Goal: Task Accomplishment & Management: Complete application form

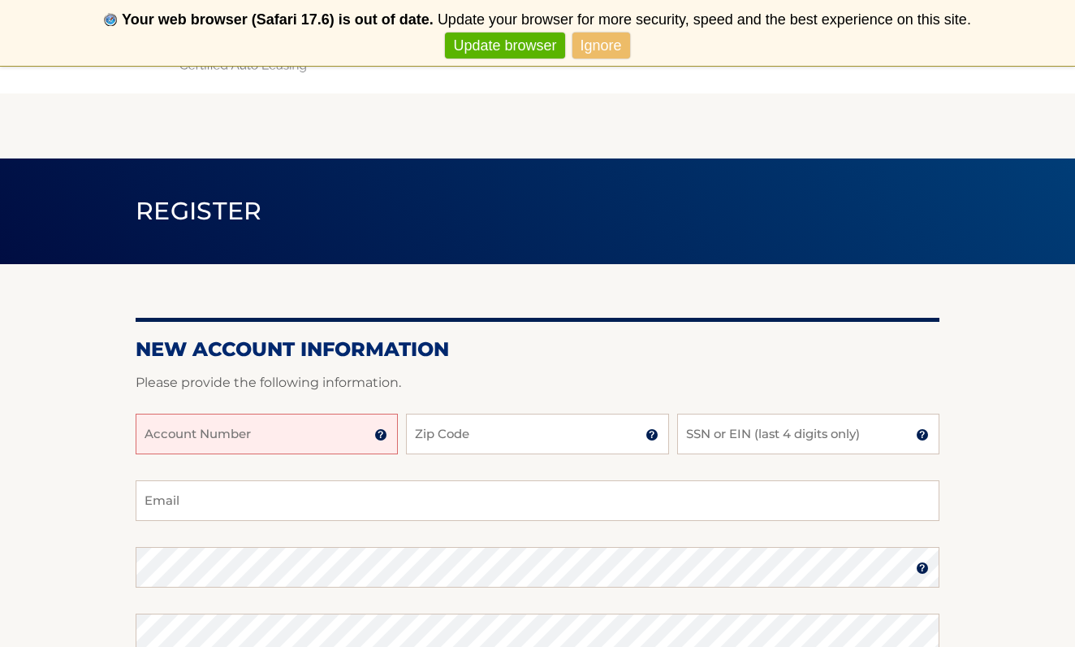
click at [283, 435] on input "Account Number" at bounding box center [267, 433] width 262 height 41
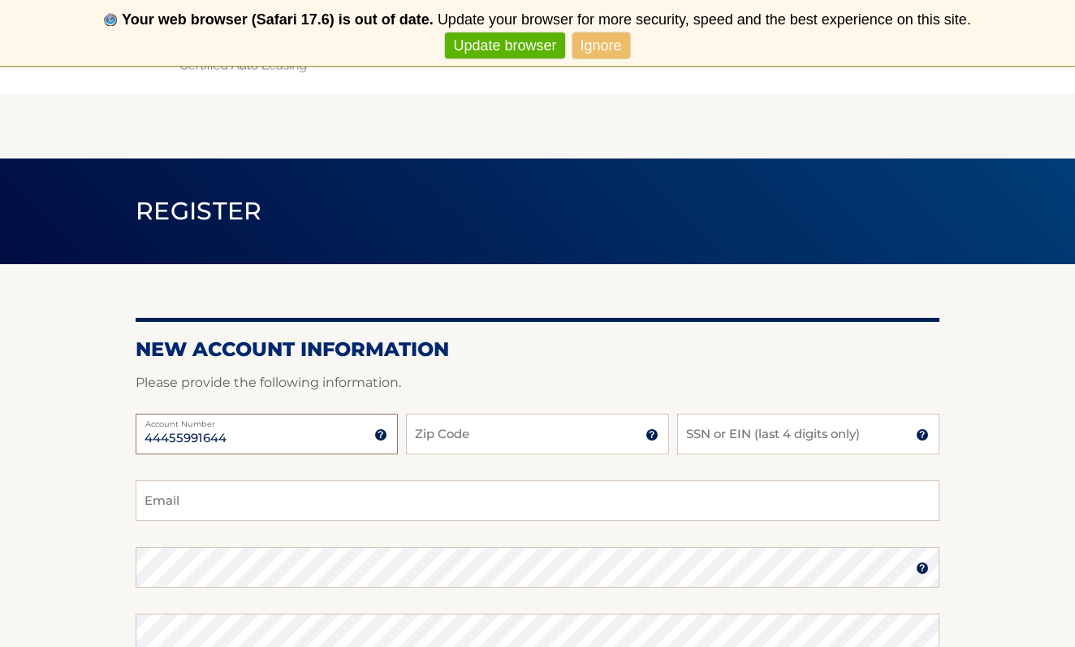
type input "44455991644"
type input "11050"
type input "[EMAIL_ADDRESS][DOMAIN_NAME]"
type input "11050"
click at [784, 431] on input "SSN or EIN (last 4 digits only)" at bounding box center [808, 433] width 262 height 41
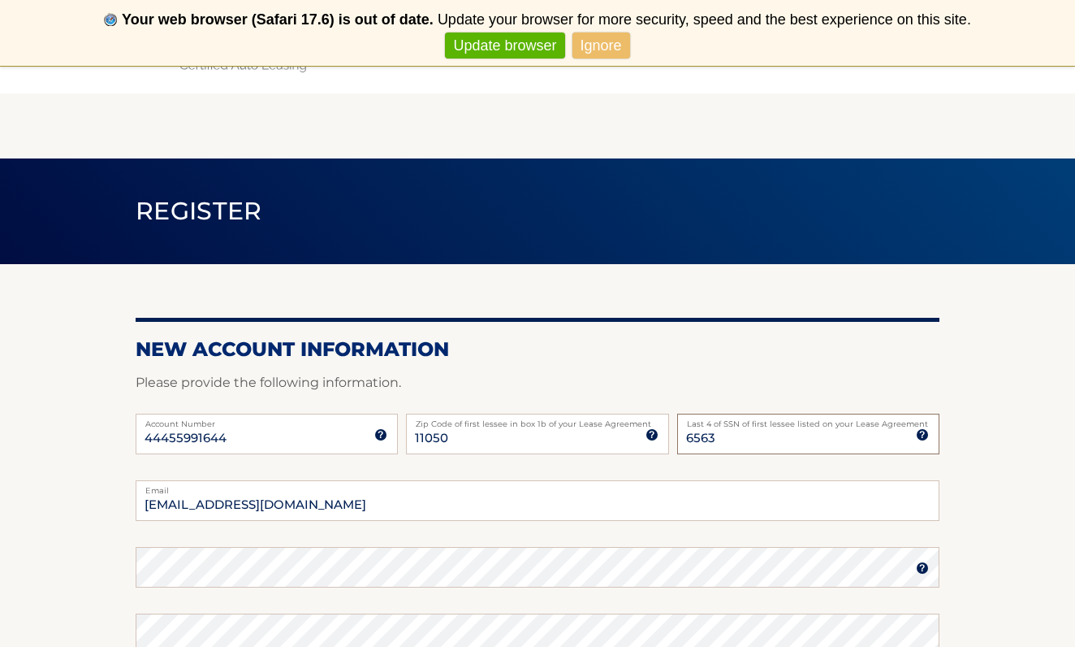
type input "6563"
click at [978, 517] on section "New Account Information Please provide the following information. 44455991644 A…" at bounding box center [537, 581] width 1075 height 634
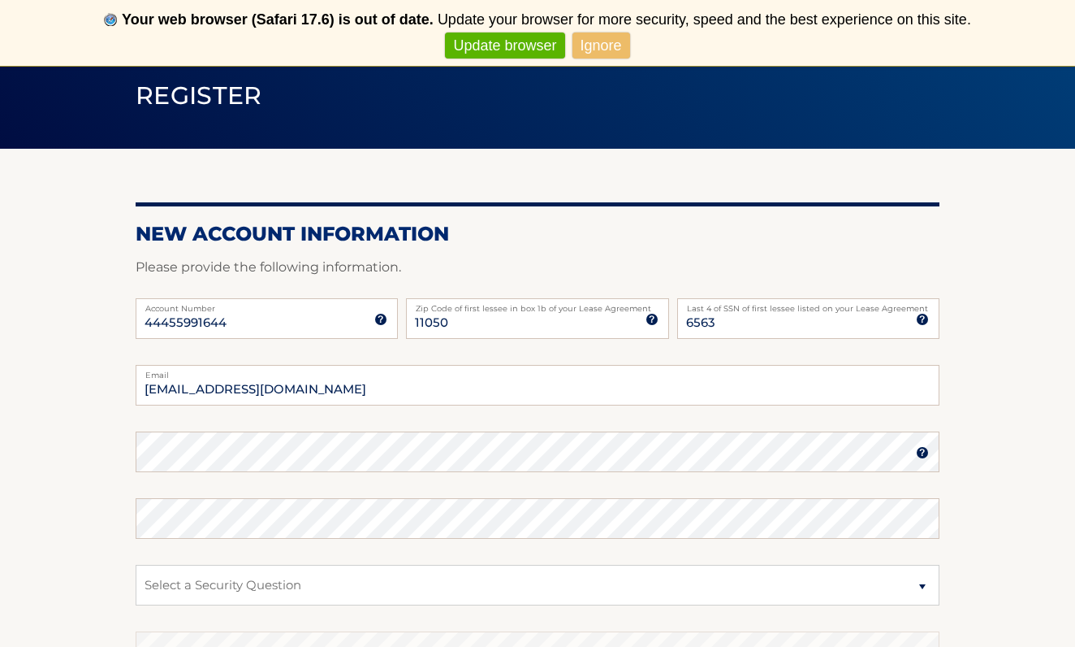
scroll to position [122, 0]
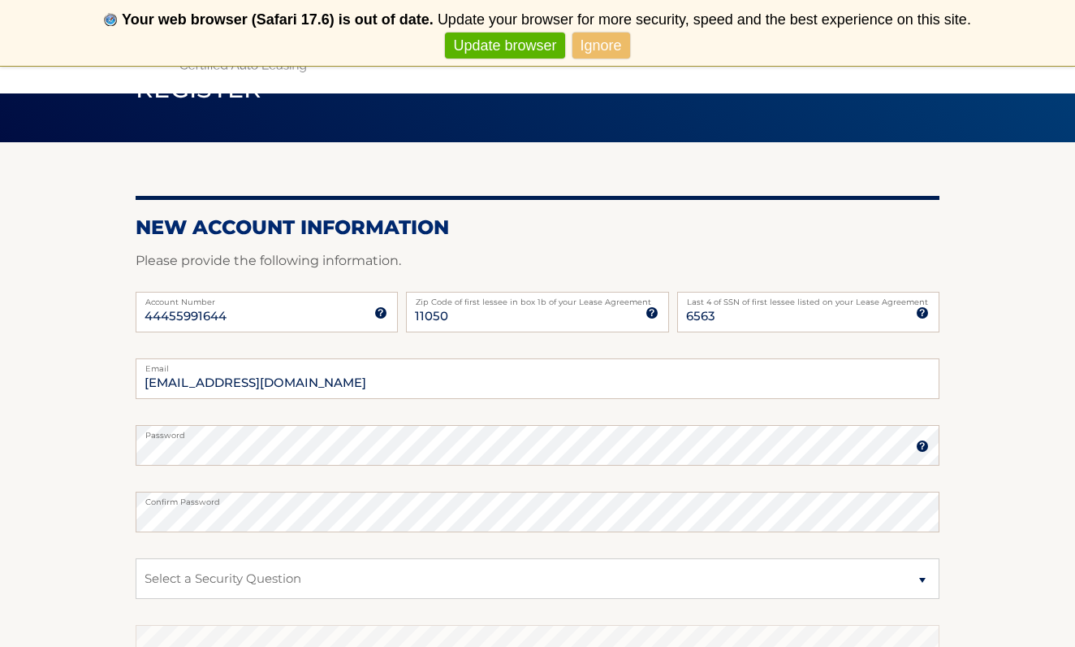
click at [166, 446] on form "New Account Information Please provide the following information. 44455991644 A…" at bounding box center [538, 495] width 804 height 561
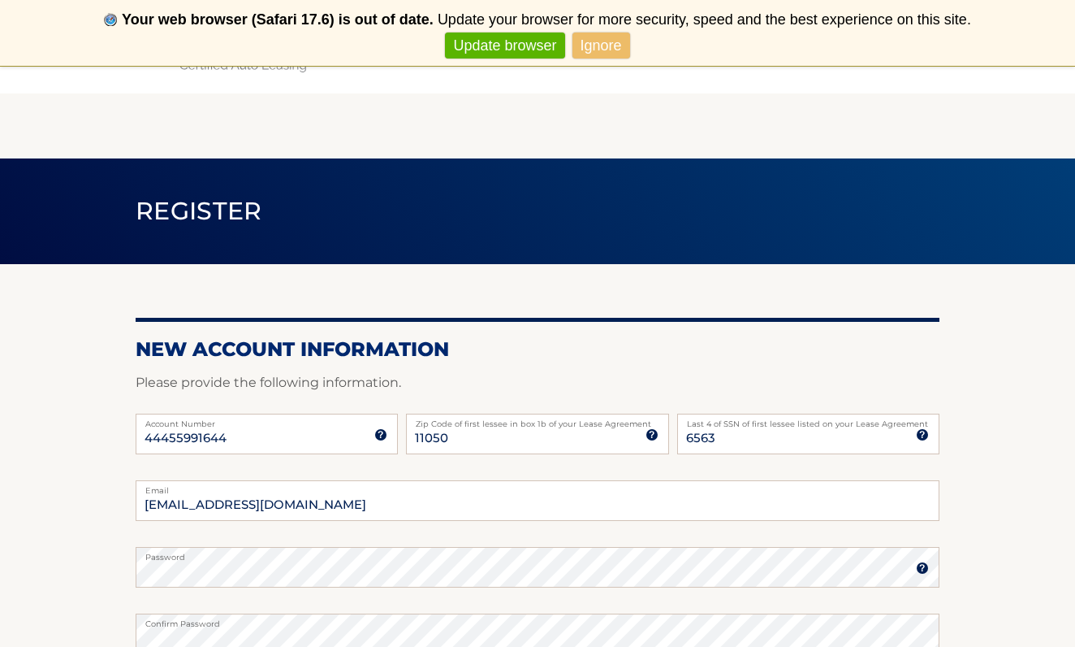
click at [997, 451] on section "New Account Information Please provide the following information. 44455991644 A…" at bounding box center [537, 581] width 1075 height 634
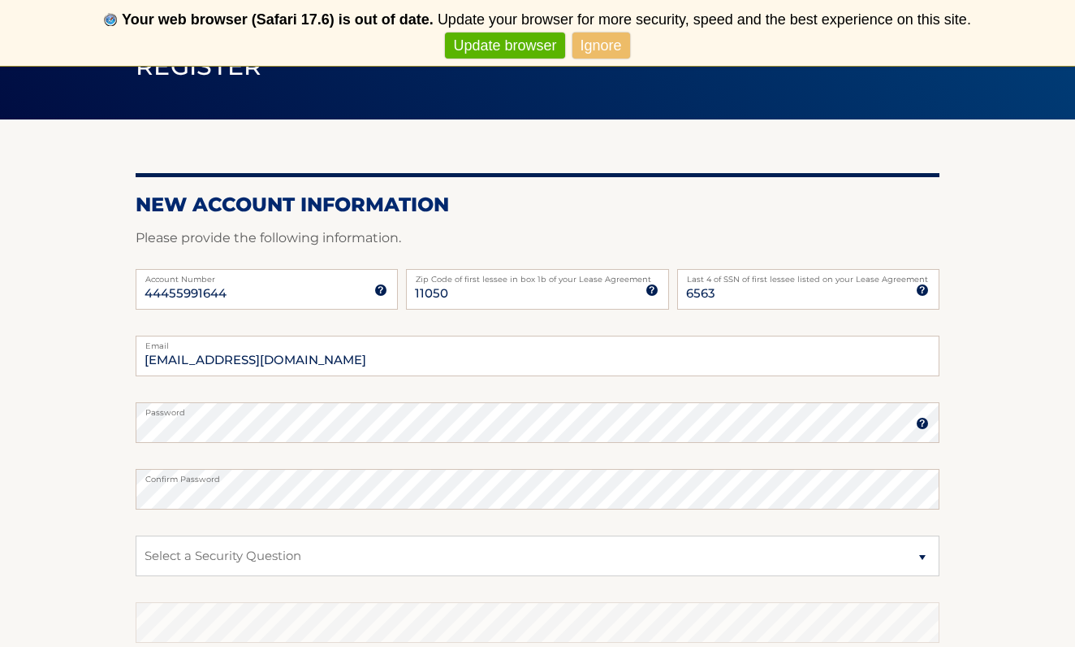
scroll to position [150, 0]
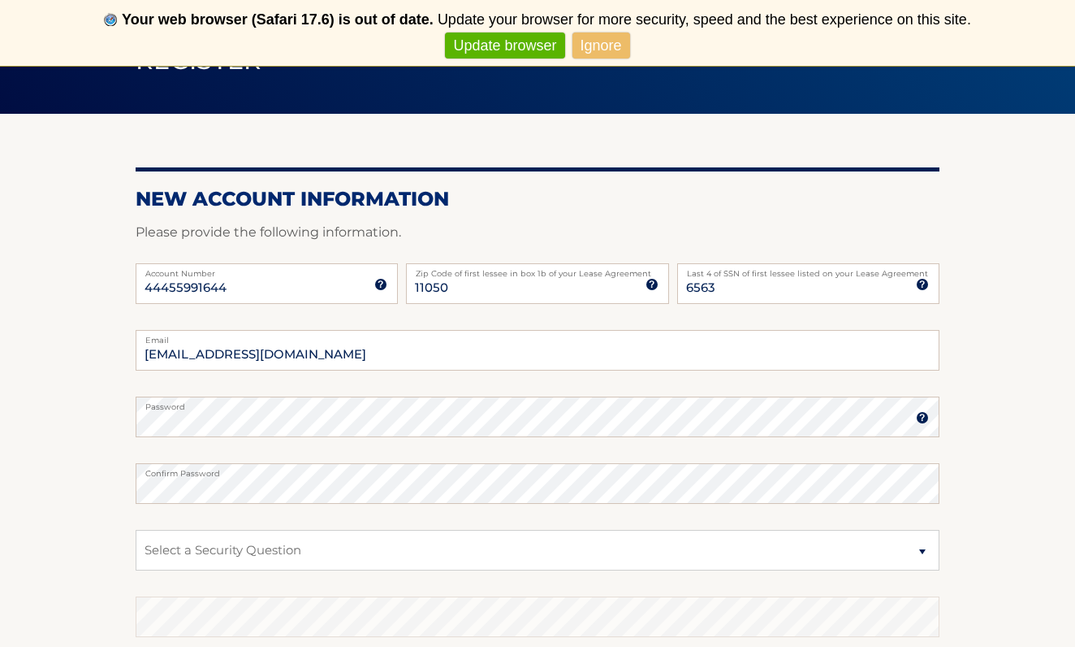
click at [921, 420] on img at bounding box center [922, 417] width 13 height 13
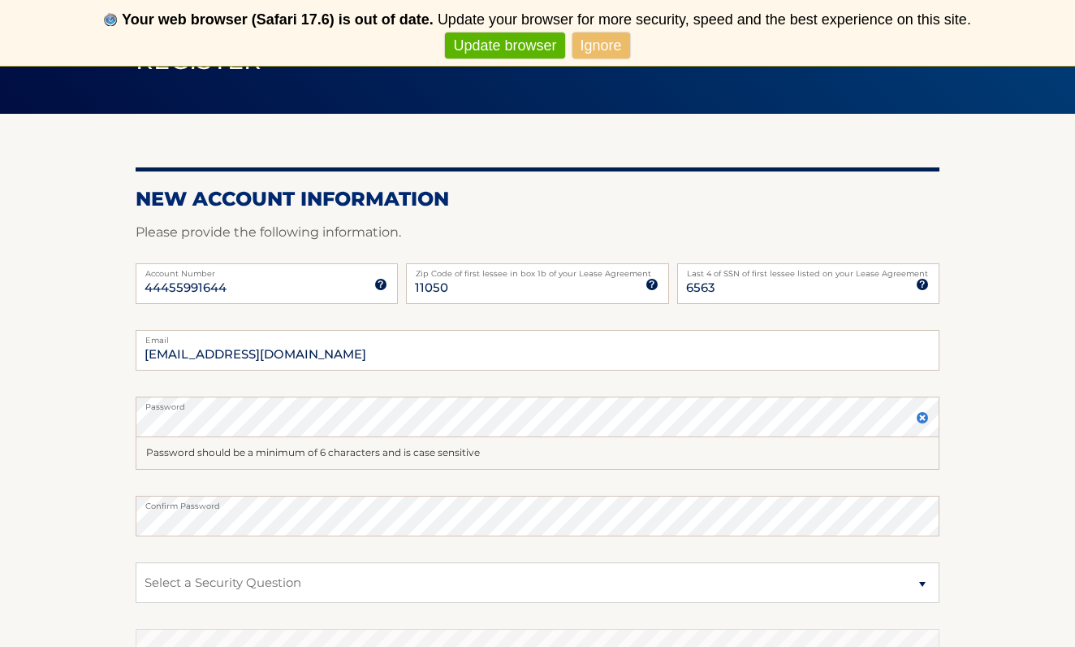
click at [239, 448] on div "Password should be a minimum of 6 characters and is case sensitive" at bounding box center [538, 453] width 804 height 32
drag, startPoint x: 277, startPoint y: 351, endPoint x: 144, endPoint y: 355, distance: 133.3
click at [144, 355] on input "[EMAIL_ADDRESS][DOMAIN_NAME]" at bounding box center [538, 350] width 804 height 41
type input "[EMAIL_ADDRESS][DOMAIN_NAME]"
click at [950, 510] on section "New Account Information Please provide the following information. 44455991644 A…" at bounding box center [537, 447] width 1075 height 667
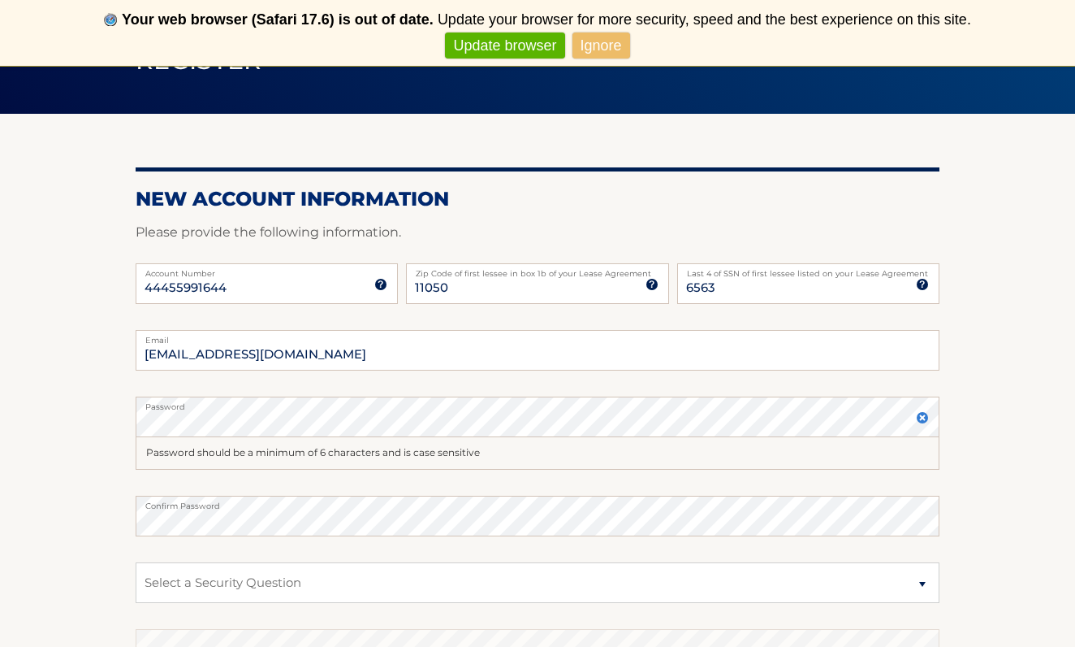
click at [1025, 508] on section "New Account Information Please provide the following information. 44455991644 A…" at bounding box center [537, 447] width 1075 height 667
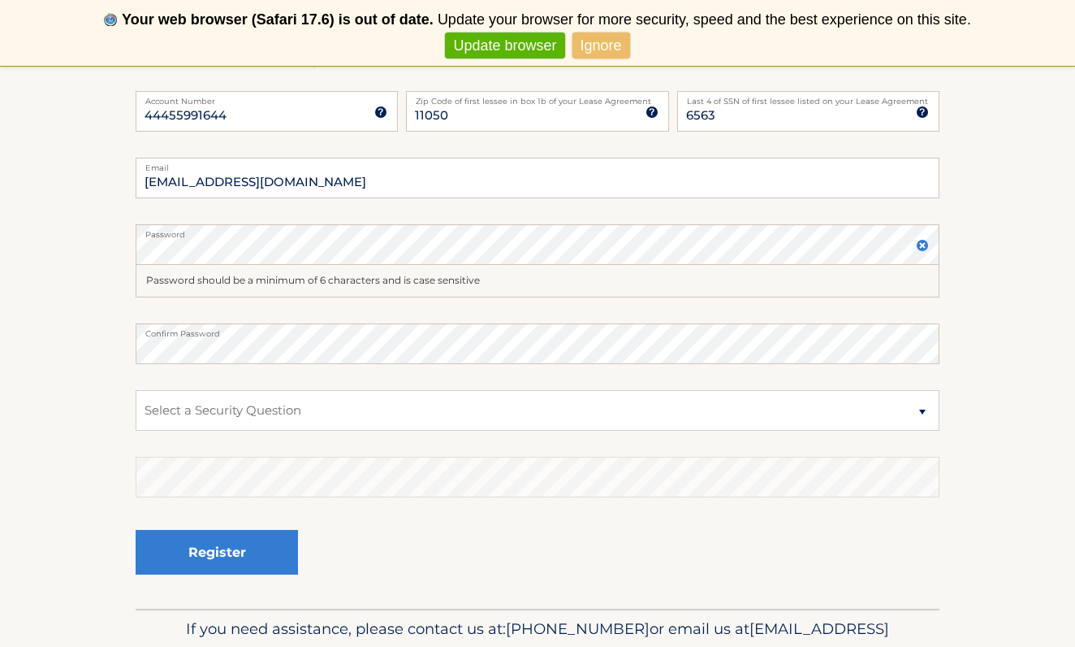
scroll to position [323, 0]
select select "2"
click at [403, 545] on div "Register" at bounding box center [538, 551] width 804 height 59
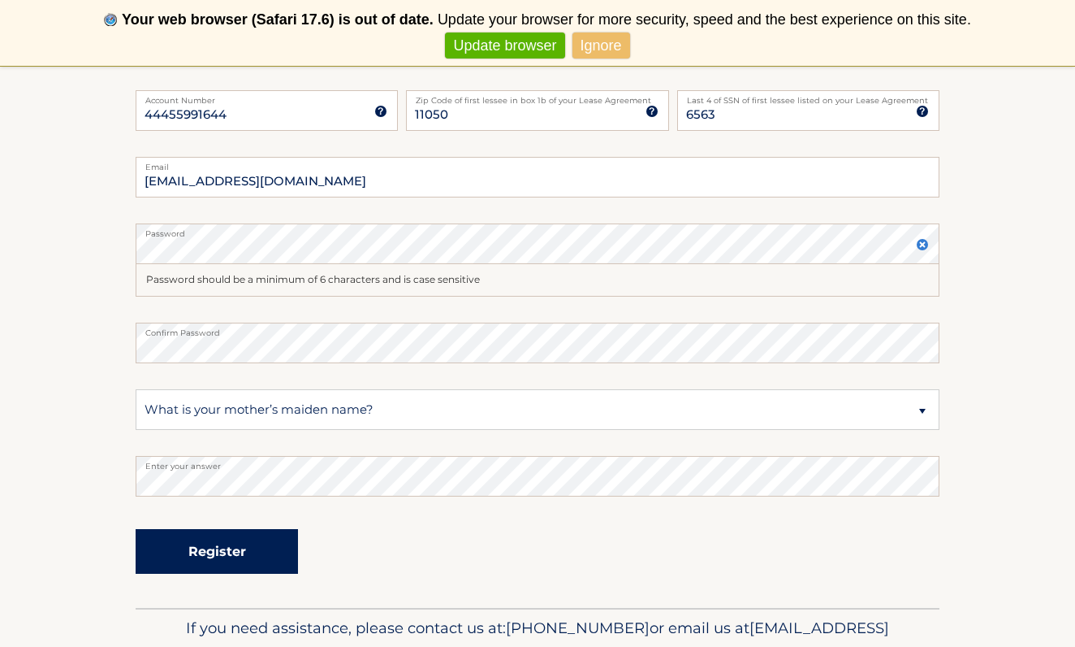
click at [215, 552] on button "Register" at bounding box center [217, 551] width 162 height 45
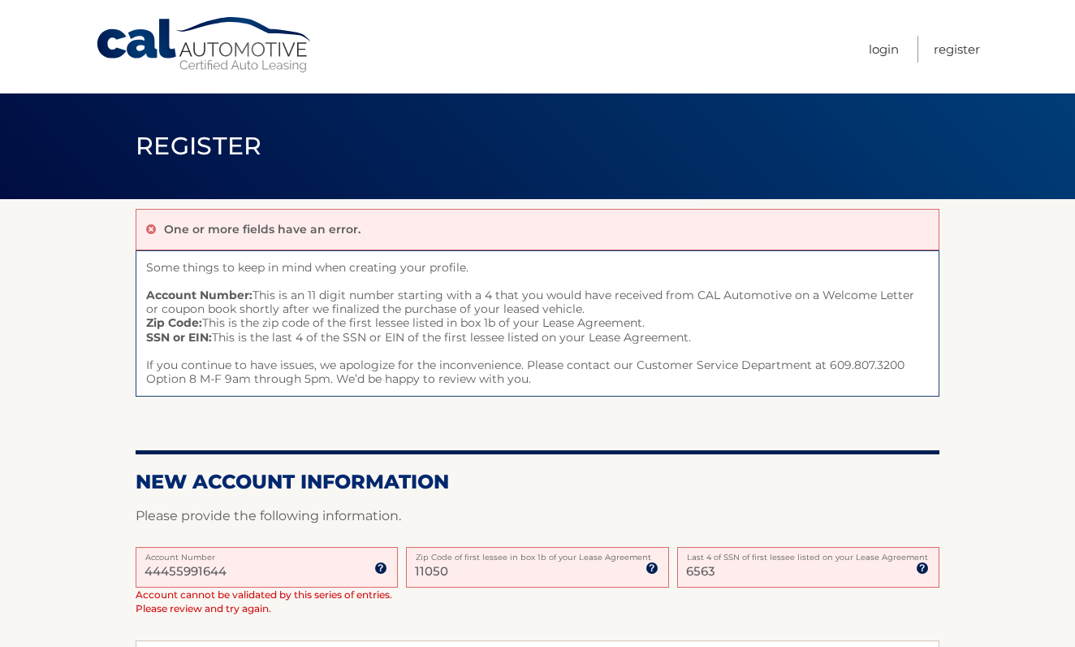
click at [81, 474] on section "One or more fields have an error. Some things to keep in mind when creating you…" at bounding box center [537, 628] width 1075 height 859
click at [91, 508] on section "One or more fields have an error. Some things to keep in mind when creating you…" at bounding box center [537, 628] width 1075 height 859
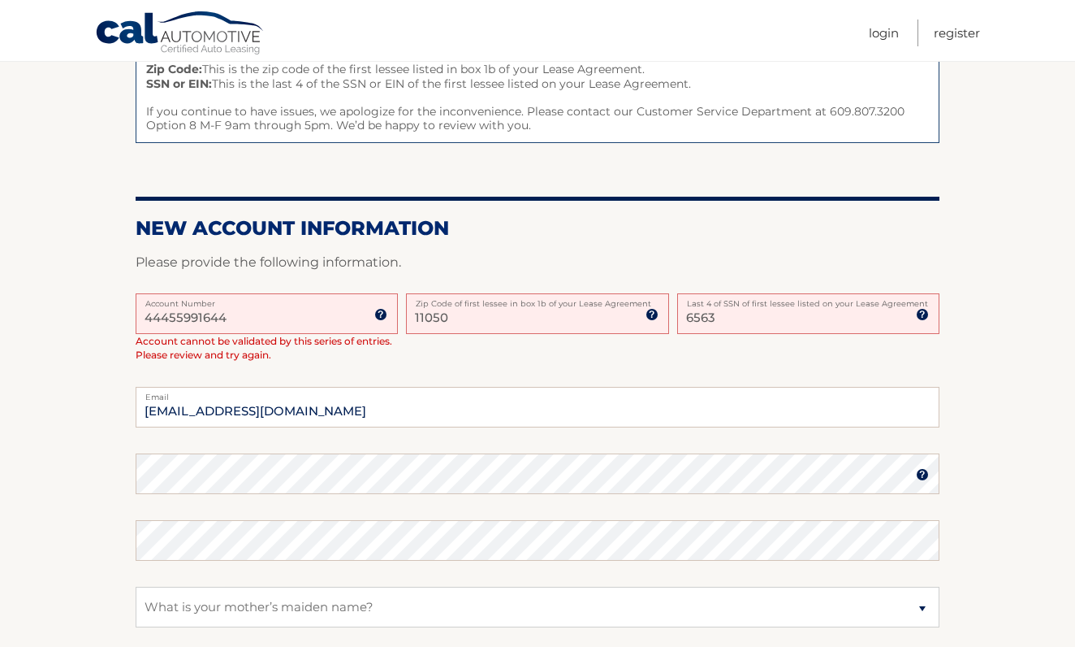
scroll to position [249, 0]
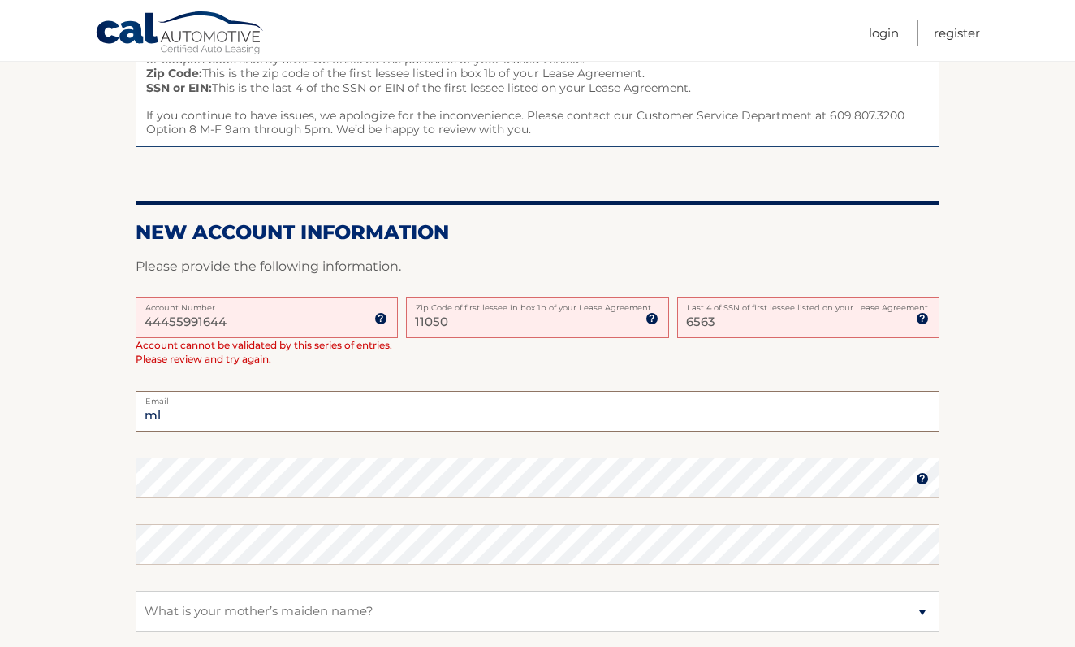
type input "m"
type input "[EMAIL_ADDRESS][DOMAIN_NAME]"
click at [122, 559] on section "One or more fields have an error. Some things to keep in mind when creating you…" at bounding box center [537, 379] width 1075 height 859
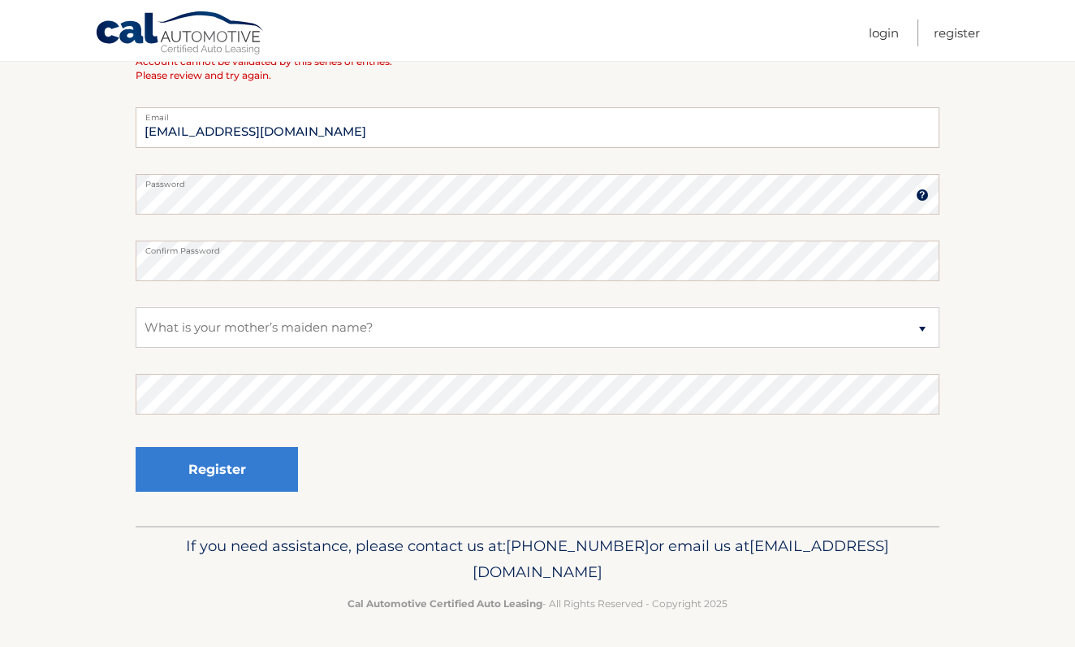
scroll to position [530, 0]
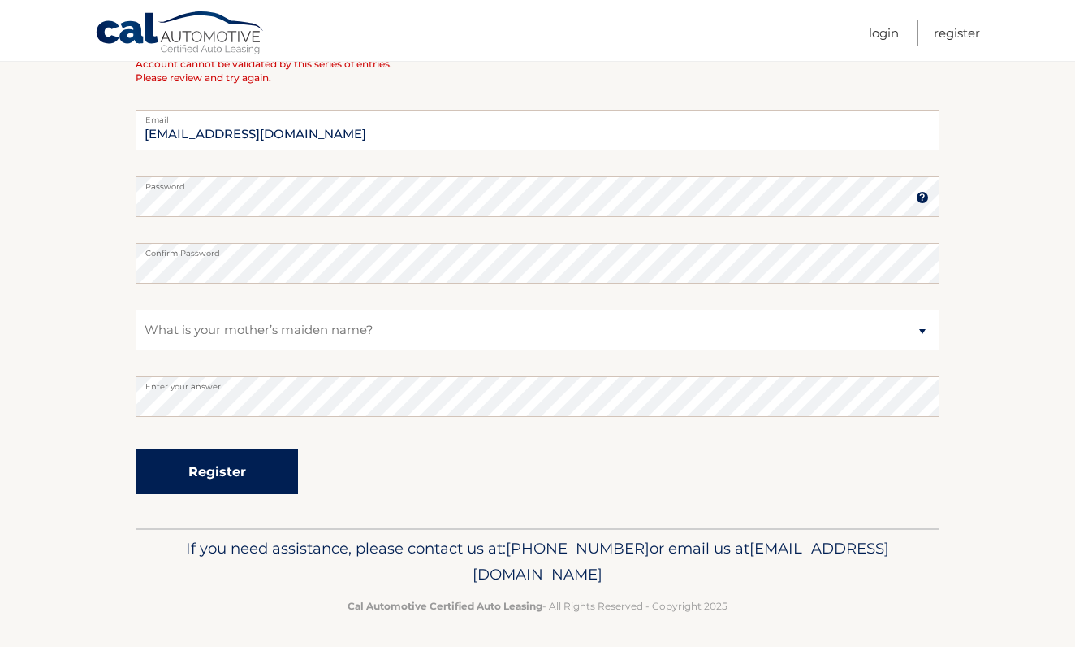
click at [192, 462] on button "Register" at bounding box center [217, 471] width 162 height 45
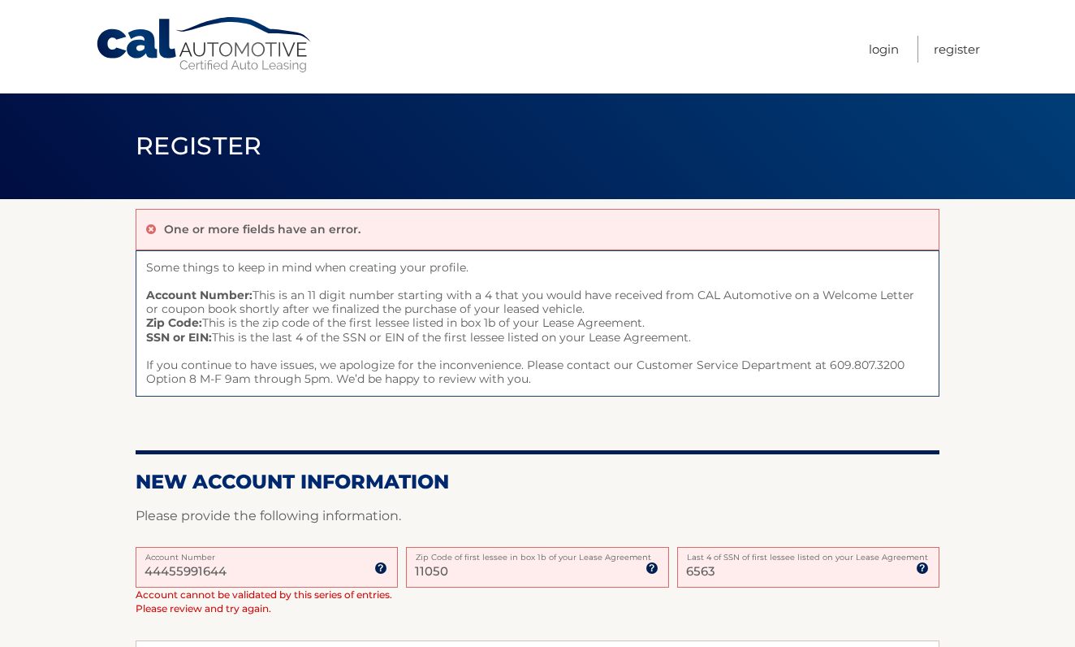
click at [239, 569] on input "44455991644" at bounding box center [267, 567] width 262 height 41
click at [383, 568] on img at bounding box center [380, 567] width 13 height 13
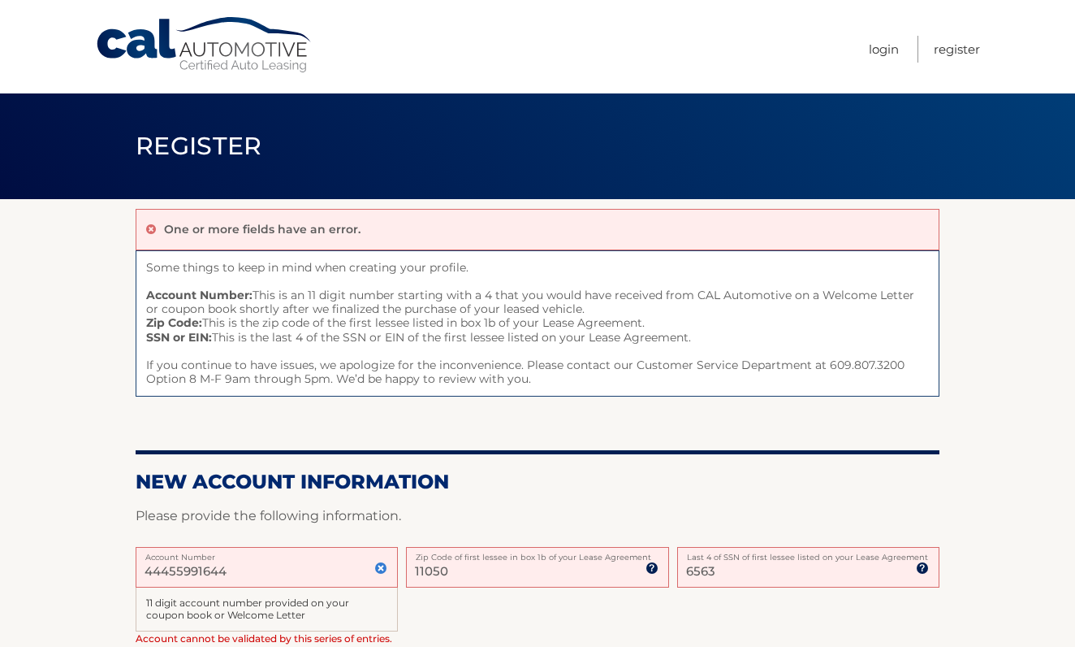
click at [928, 567] on img at bounding box center [922, 567] width 13 height 13
click at [652, 566] on img at bounding box center [652, 567] width 13 height 13
click at [129, 536] on section "One or more fields have an error. Some things to keep in mind when creating you…" at bounding box center [537, 651] width 1075 height 904
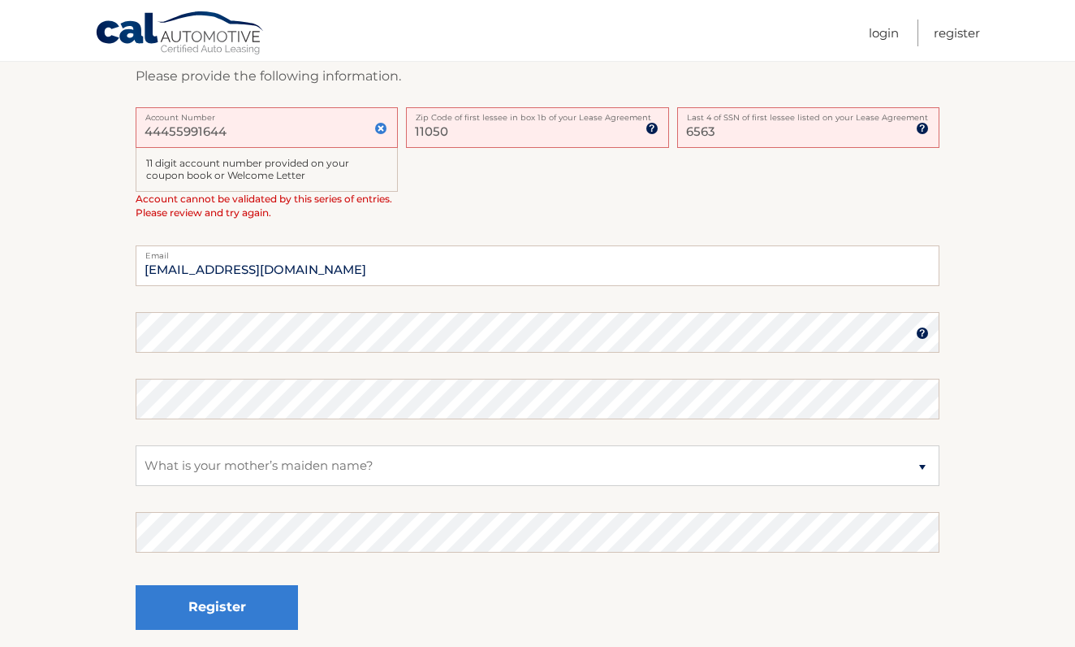
scroll to position [446, 0]
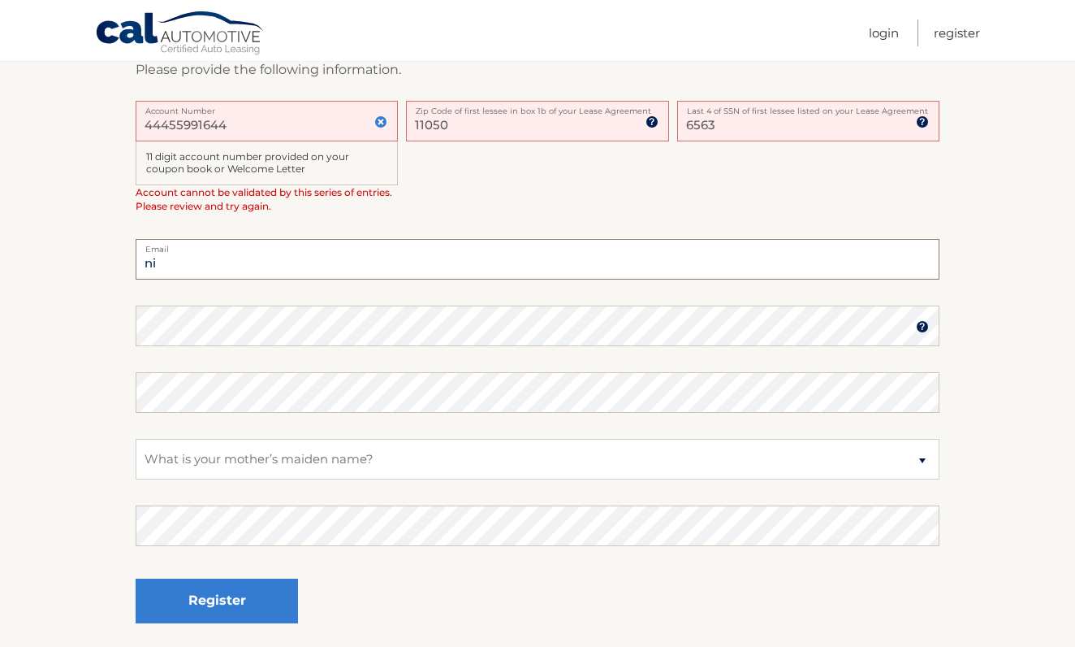
type input "n"
type input "[EMAIL_ADDRESS][DOMAIN_NAME]"
click at [383, 590] on div "Register" at bounding box center [538, 601] width 804 height 59
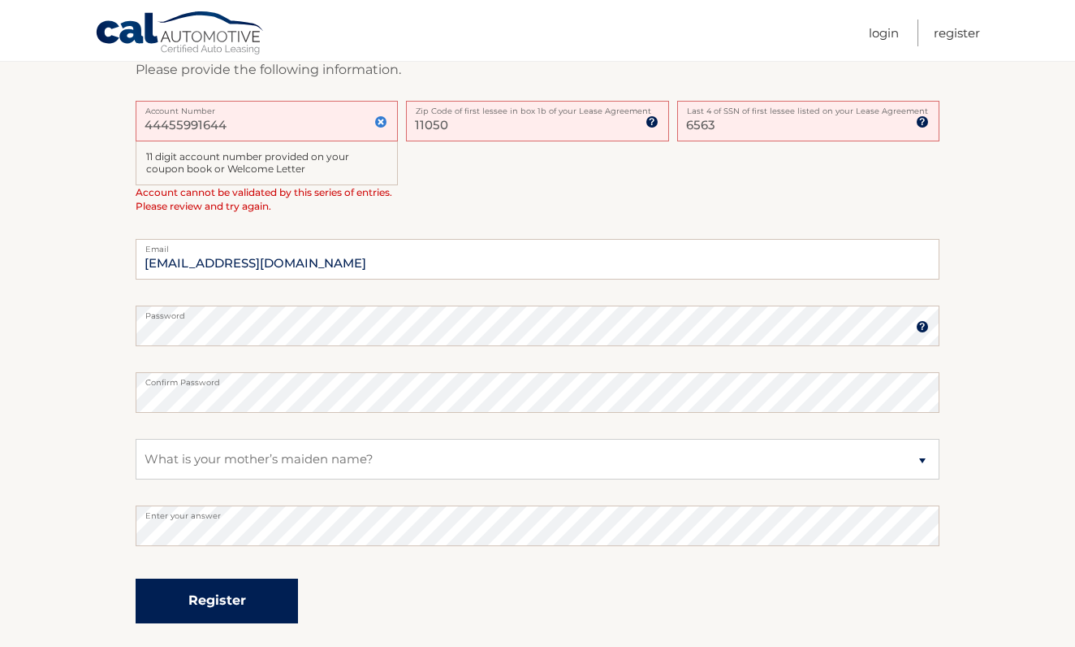
click at [244, 587] on button "Register" at bounding box center [217, 600] width 162 height 45
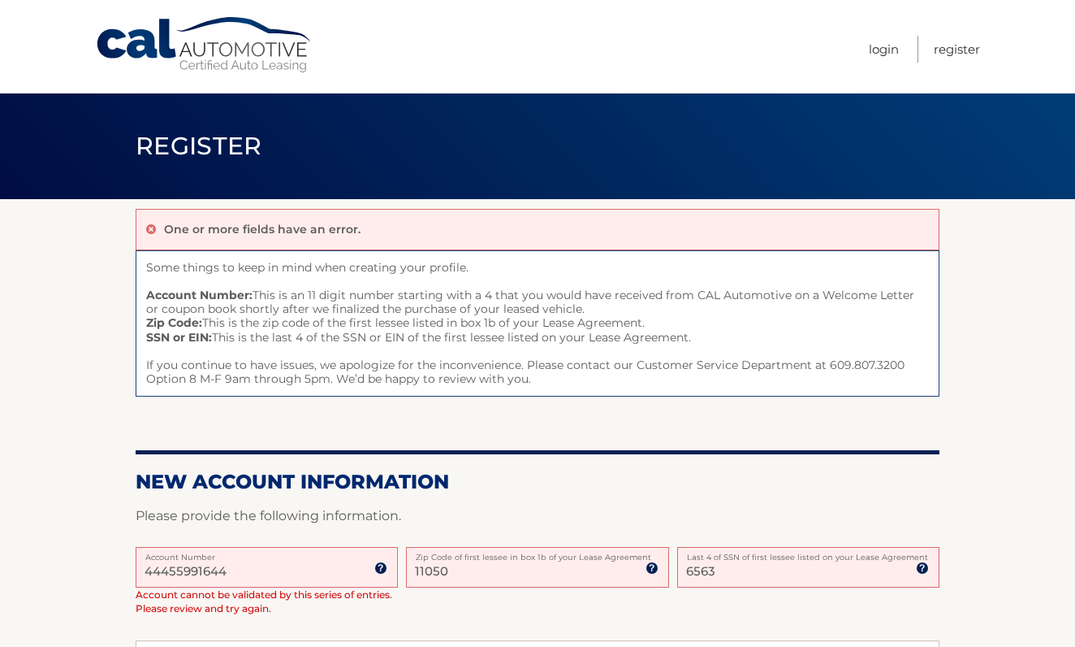
click at [231, 564] on input "44455991644" at bounding box center [267, 567] width 262 height 41
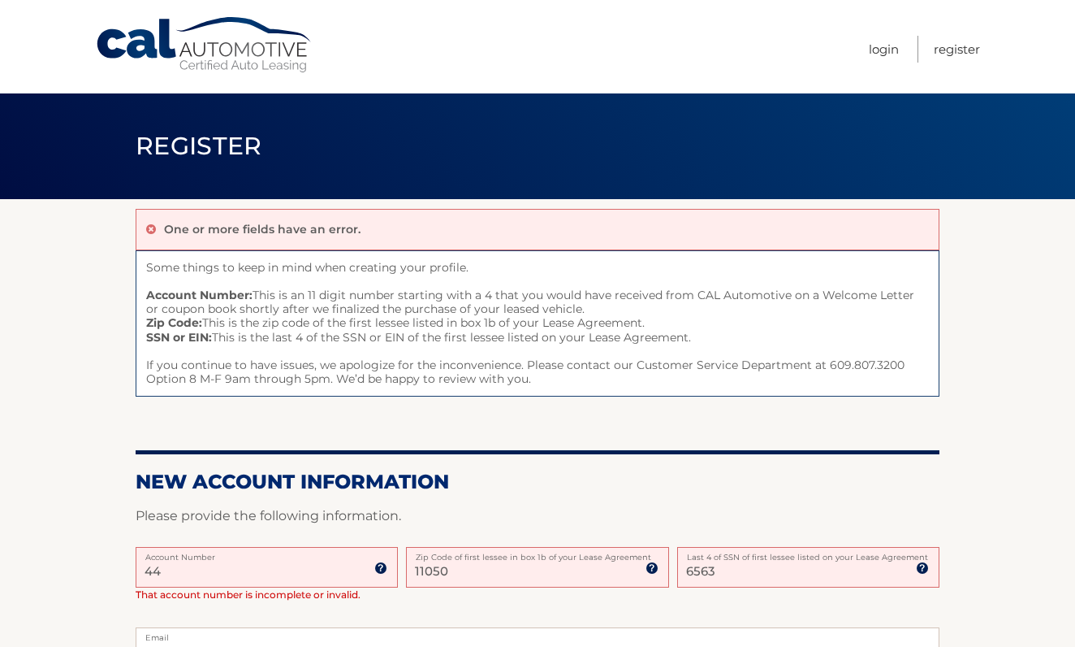
type input "4"
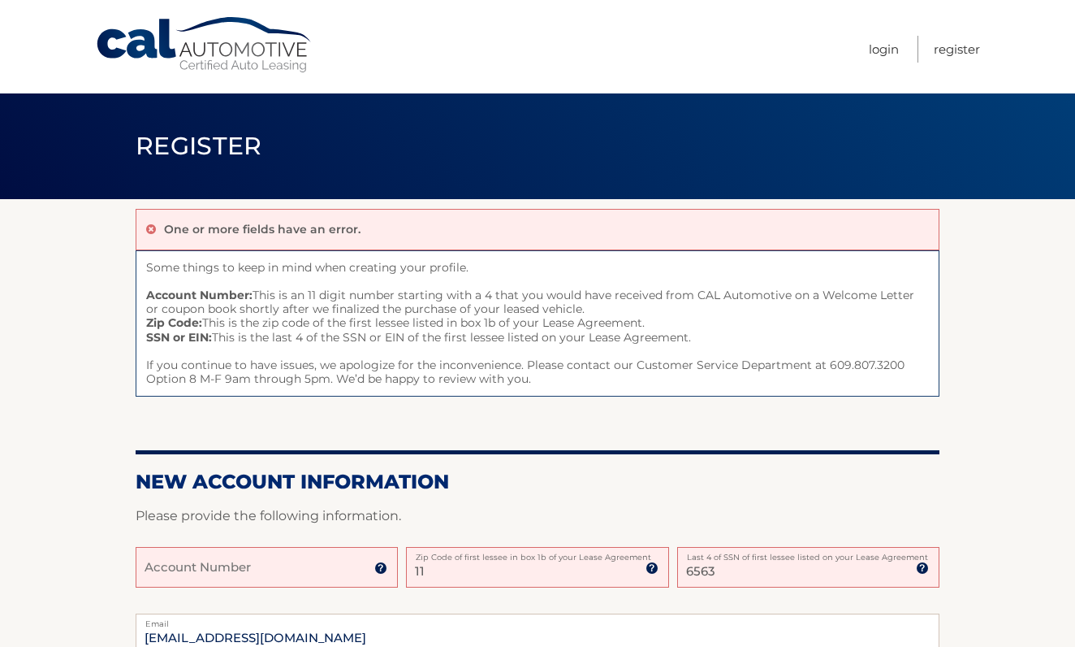
type input "1"
click at [715, 565] on input "6563" at bounding box center [808, 567] width 262 height 41
type input "6"
click at [61, 554] on section "One or more fields have an error. Some things to keep in mind when creating you…" at bounding box center [537, 615] width 1075 height 832
click at [153, 225] on icon at bounding box center [151, 228] width 10 height 11
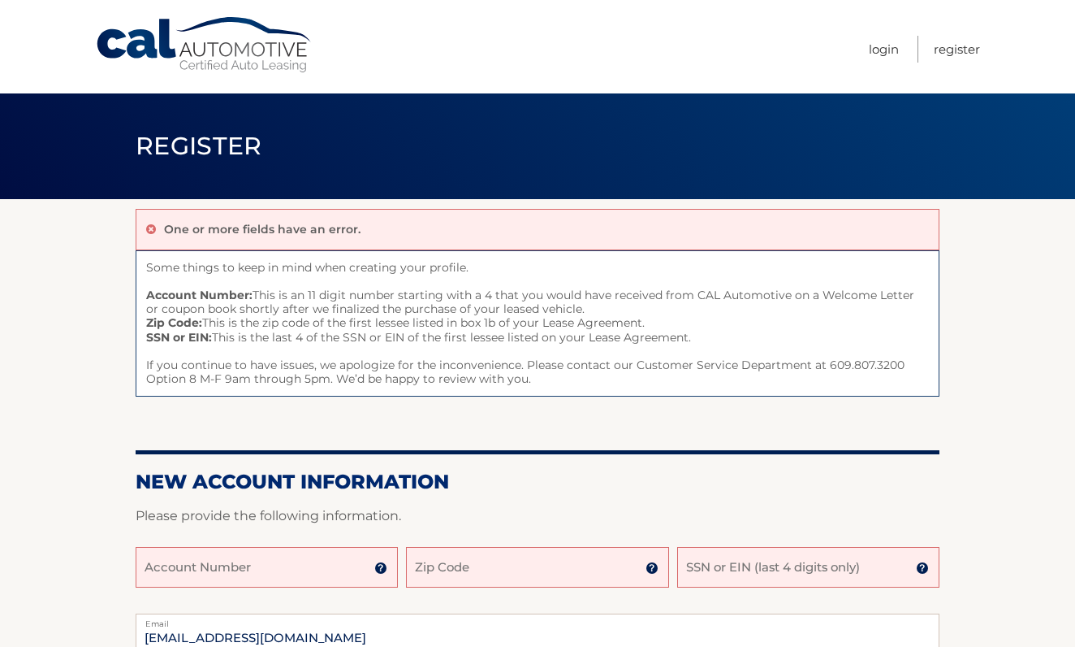
click at [149, 230] on icon at bounding box center [151, 228] width 10 height 11
click at [262, 560] on input "Account Number" at bounding box center [267, 567] width 262 height 41
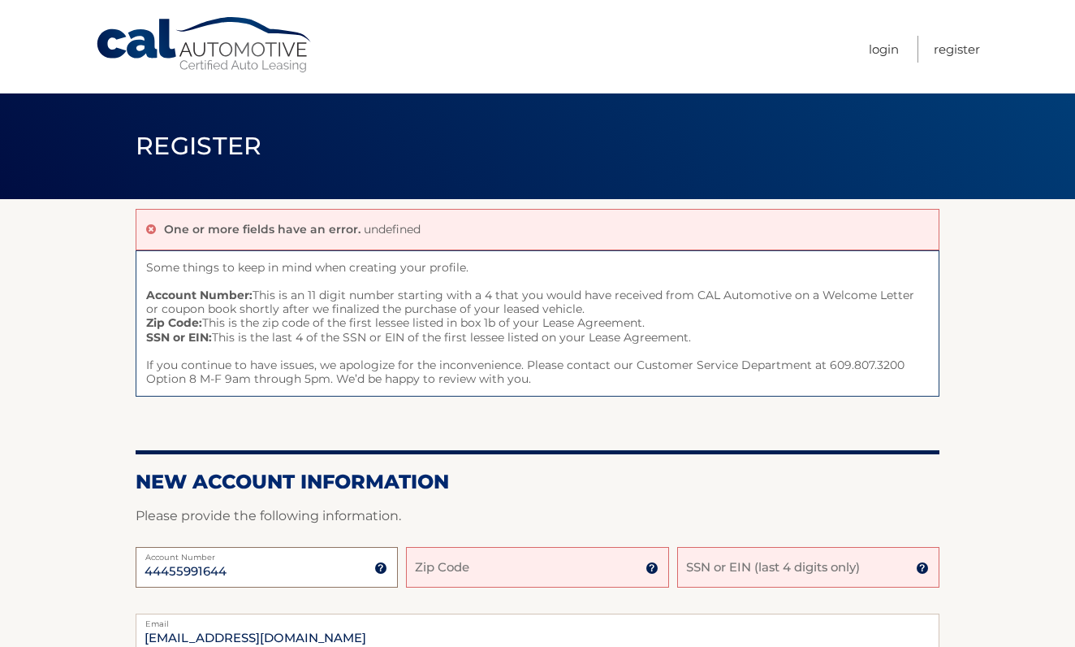
type input "44455991644"
click at [465, 571] on input "Zip Code" at bounding box center [537, 567] width 262 height 41
type input "11050"
click at [715, 566] on input "SSN or EIN (last 4 digits only)" at bounding box center [808, 567] width 262 height 41
type input "6563"
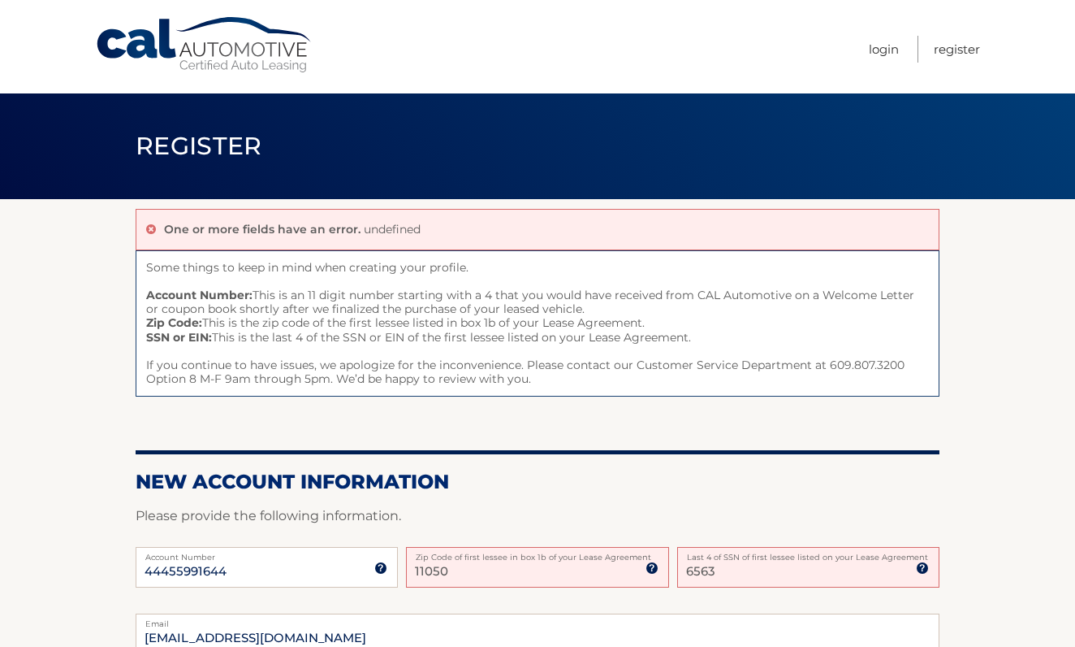
click at [1015, 560] on section "One or more fields have an error. undefined Some things to keep in mind when cr…" at bounding box center [537, 615] width 1075 height 832
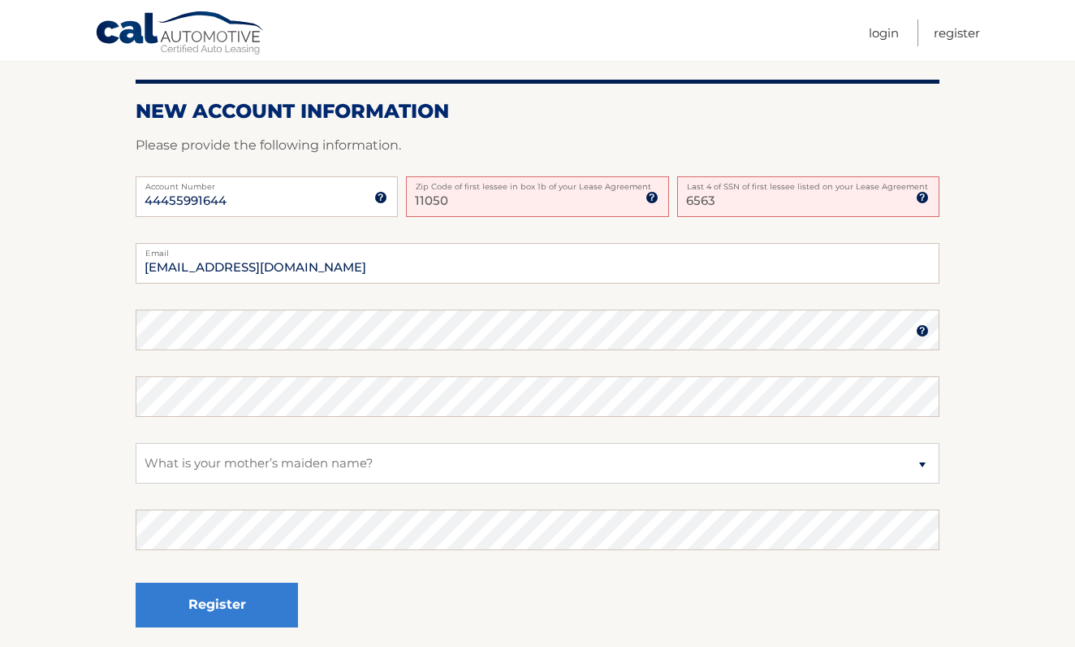
scroll to position [374, 0]
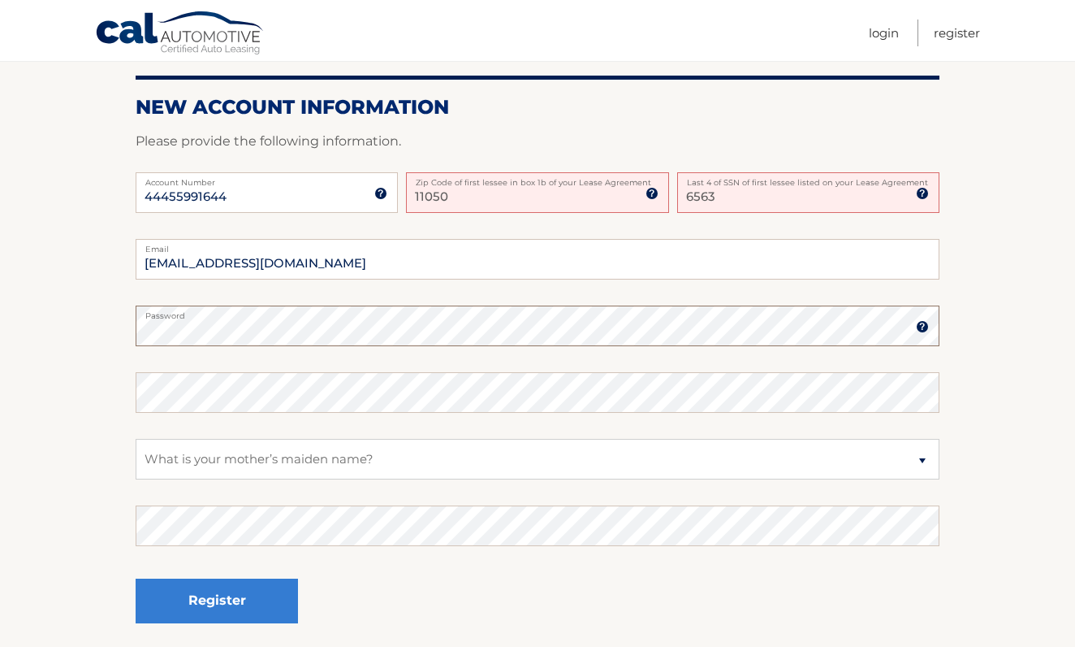
click at [217, 598] on button "Register" at bounding box center [217, 600] width 162 height 45
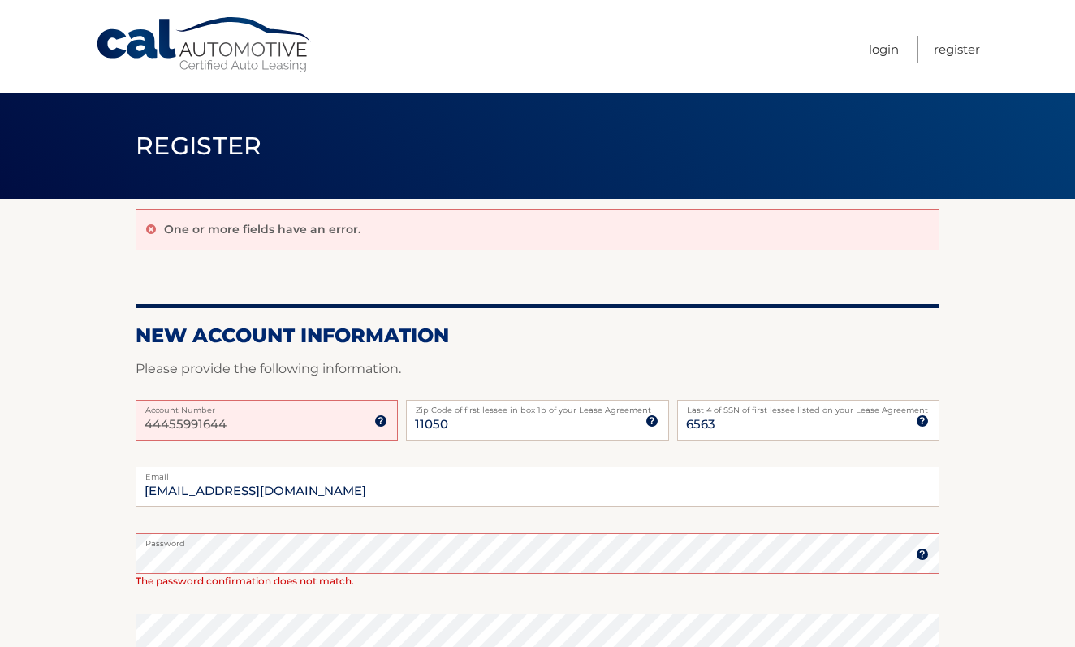
click at [66, 546] on section "One or more fields have an error. New Account Information Please provide the fo…" at bounding box center [537, 555] width 1075 height 712
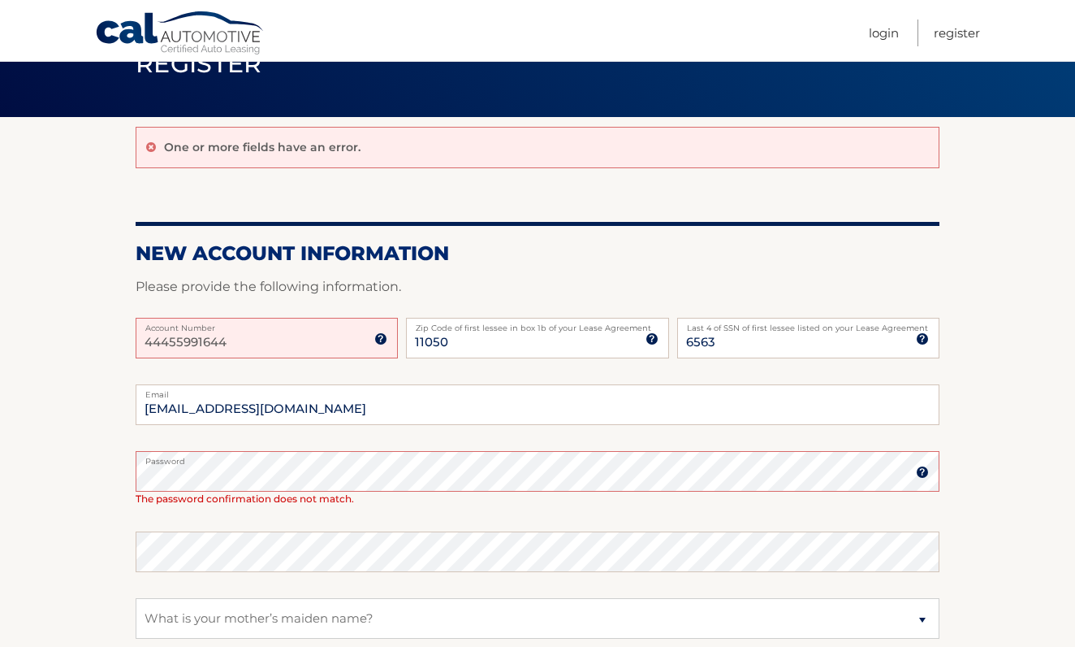
scroll to position [86, 0]
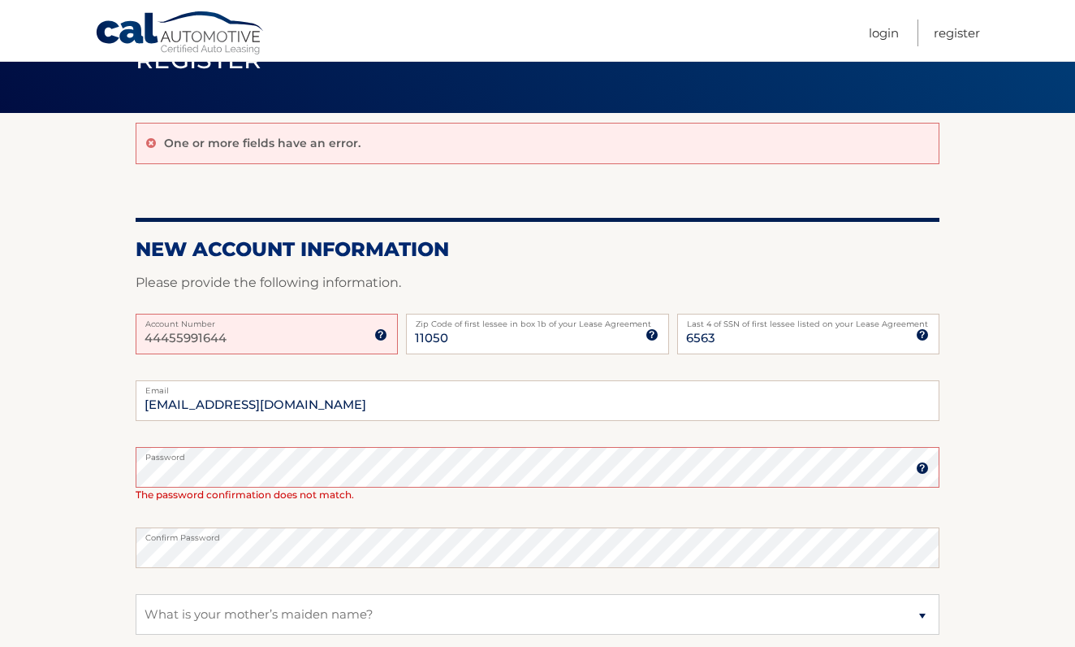
click at [98, 599] on section "One or more fields have an error. New Account Information Please provide the fo…" at bounding box center [537, 469] width 1075 height 712
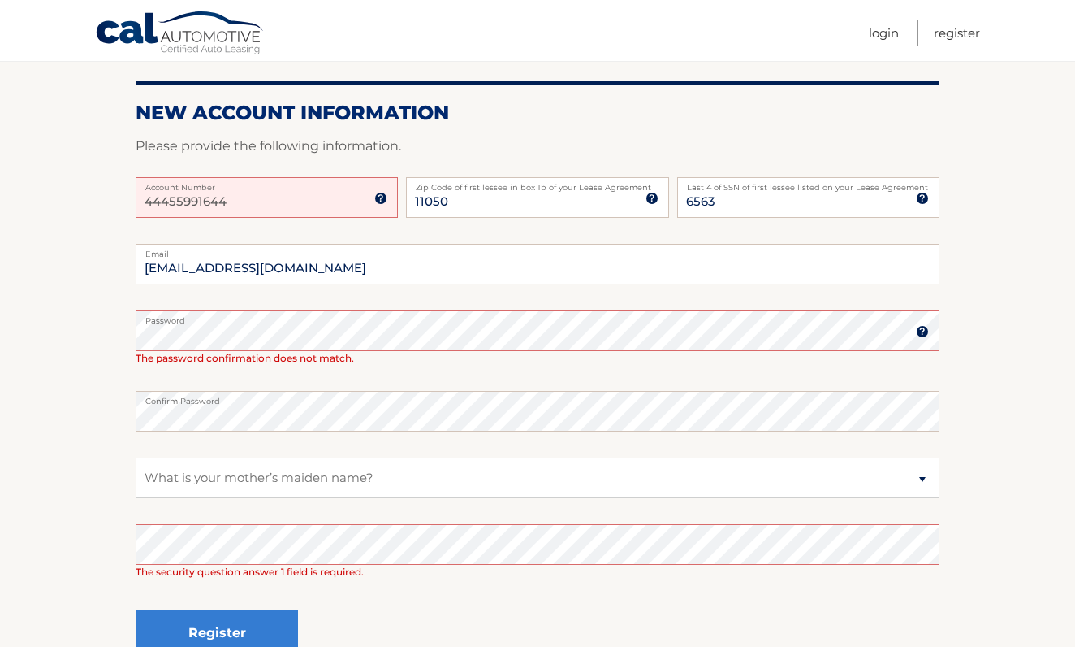
scroll to position [227, 0]
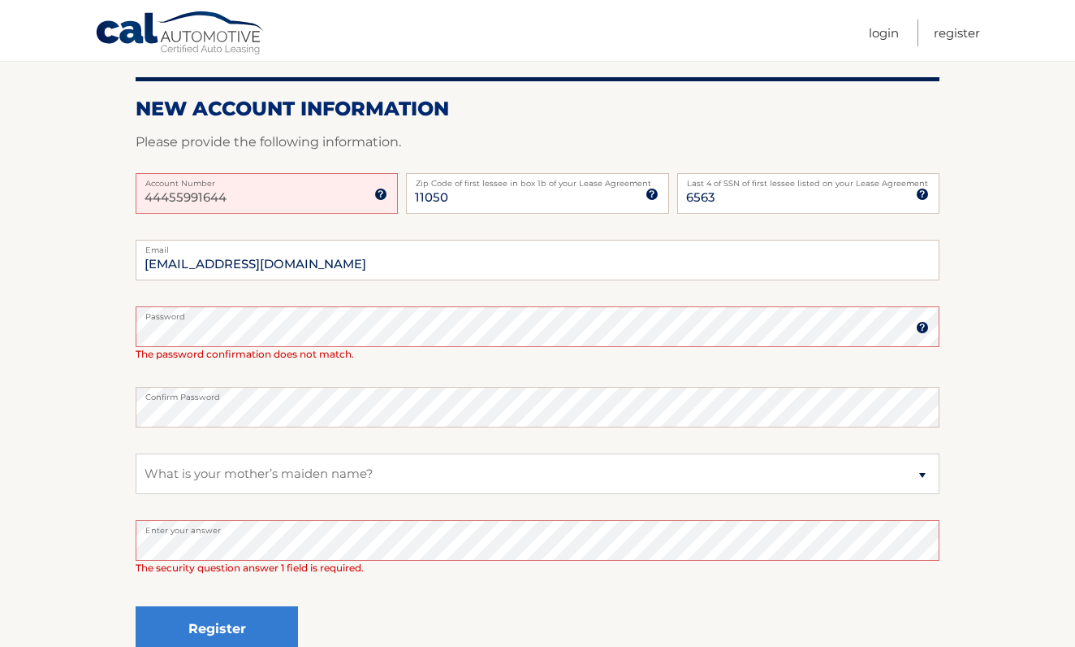
click at [110, 555] on section "One or more fields have an error. New Account Information Please provide the fo…" at bounding box center [537, 328] width 1075 height 712
click at [364, 585] on fieldset "mlamorte219@gmail.com Email Password Password should be a minimum of 6 characte…" at bounding box center [538, 463] width 804 height 446
click at [254, 623] on button "Register" at bounding box center [217, 628] width 162 height 45
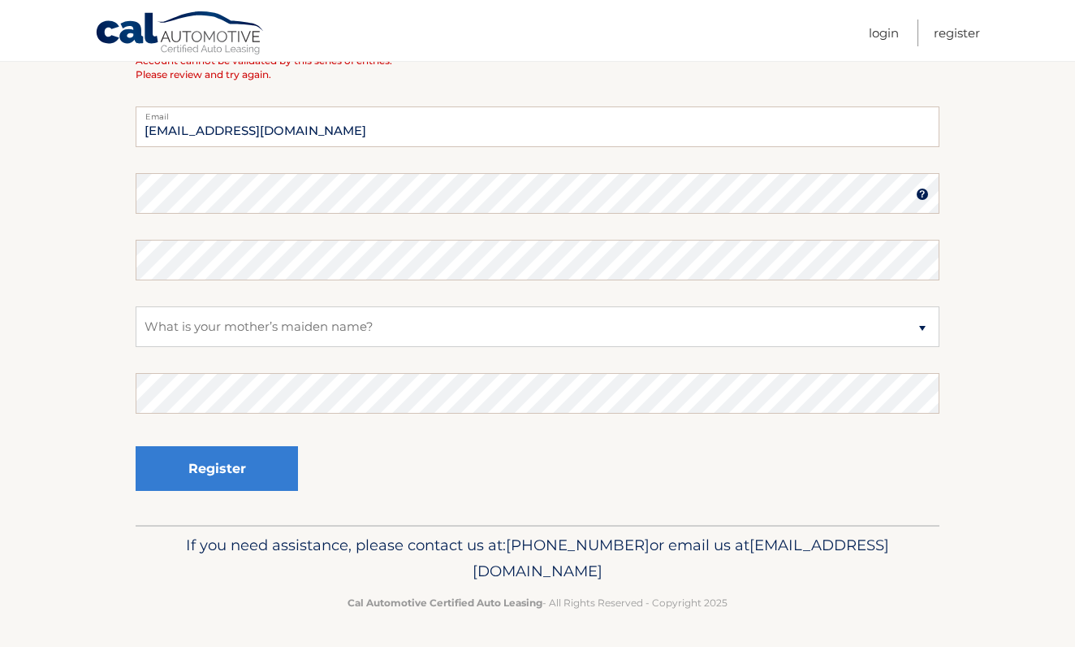
scroll to position [530, 0]
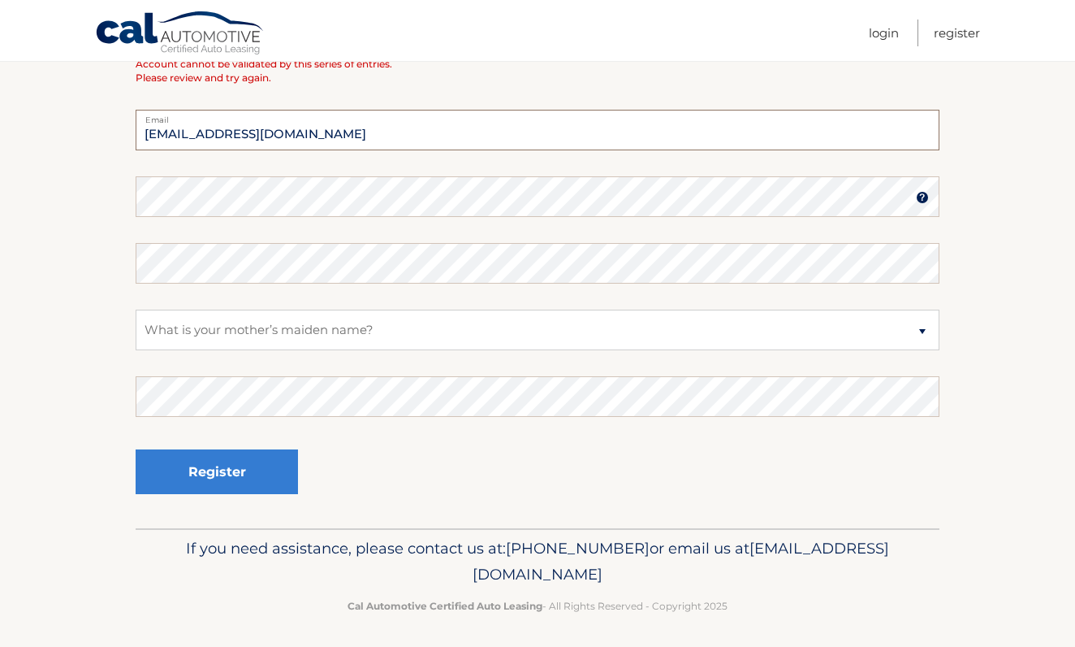
drag, startPoint x: 304, startPoint y: 133, endPoint x: 147, endPoint y: 141, distance: 156.9
click at [106, 205] on section "One or more fields have an error. Some things to keep in mind when creating you…" at bounding box center [537, 98] width 1075 height 859
drag, startPoint x: 304, startPoint y: 130, endPoint x: 186, endPoint y: 125, distance: 117.9
click at [49, 175] on section "One or more fields have an error. Some things to keep in mind when creating you…" at bounding box center [537, 98] width 1075 height 859
click at [301, 132] on input "[EMAIL_ADDRESS]@[DOMAIN_NAME]" at bounding box center [538, 130] width 804 height 41
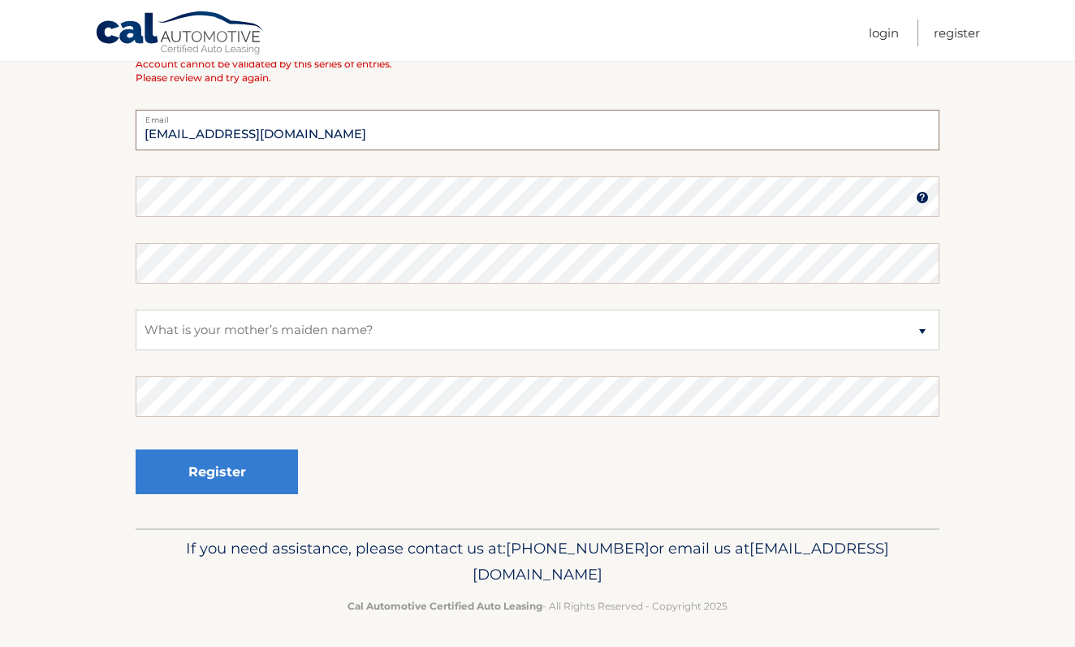
type input "[EMAIL_ADDRESS][DOMAIN_NAME]"
click at [120, 215] on section "One or more fields have an error. Some things to keep in mind when creating you…" at bounding box center [537, 98] width 1075 height 859
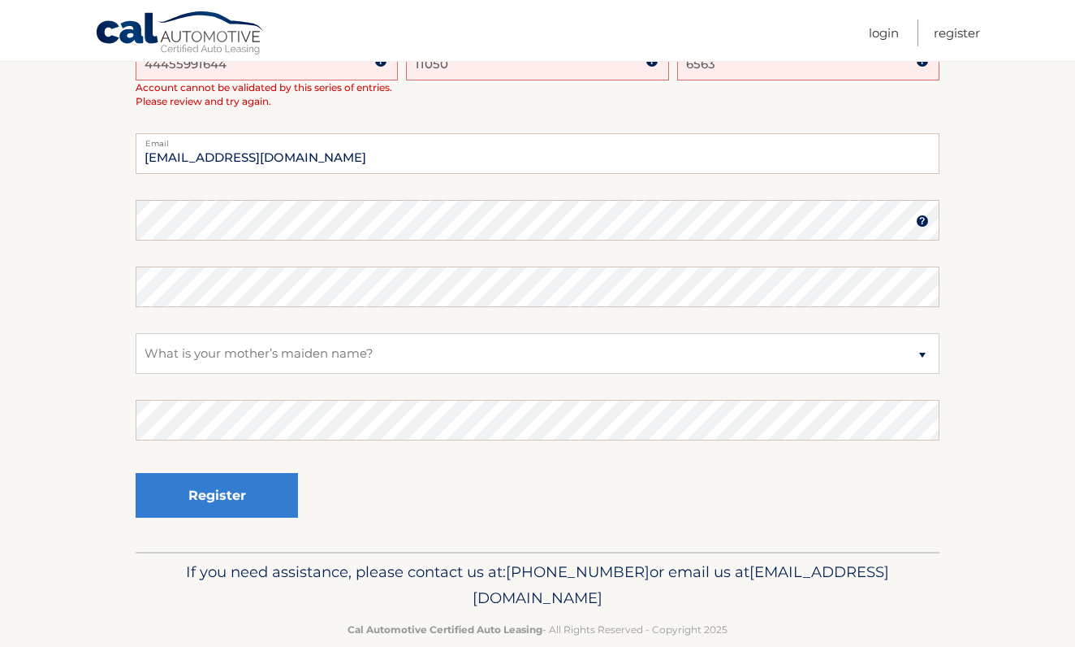
scroll to position [509, 0]
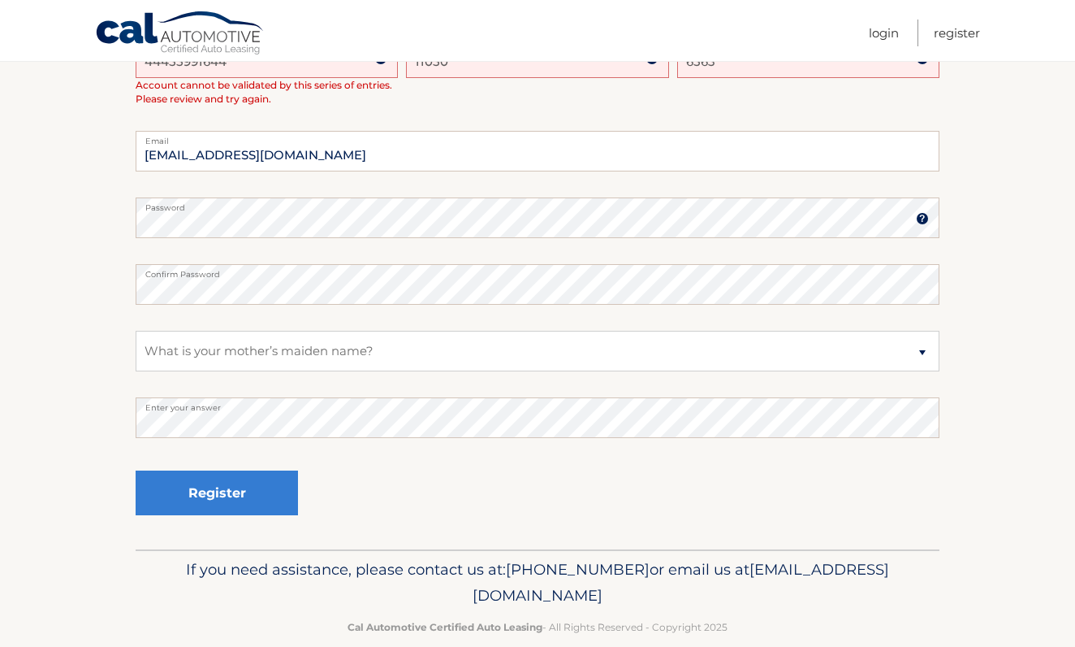
click at [404, 491] on div "Register" at bounding box center [538, 493] width 804 height 59
click at [112, 282] on section "One or more fields have an error. Some things to keep in mind when creating you…" at bounding box center [537, 119] width 1075 height 859
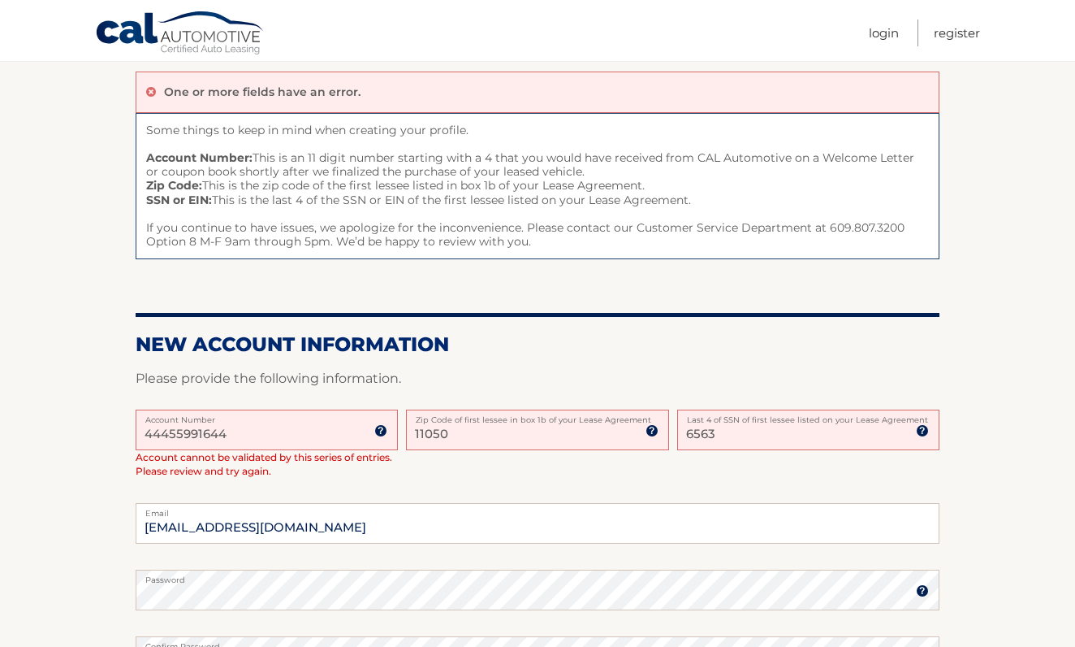
scroll to position [123, 0]
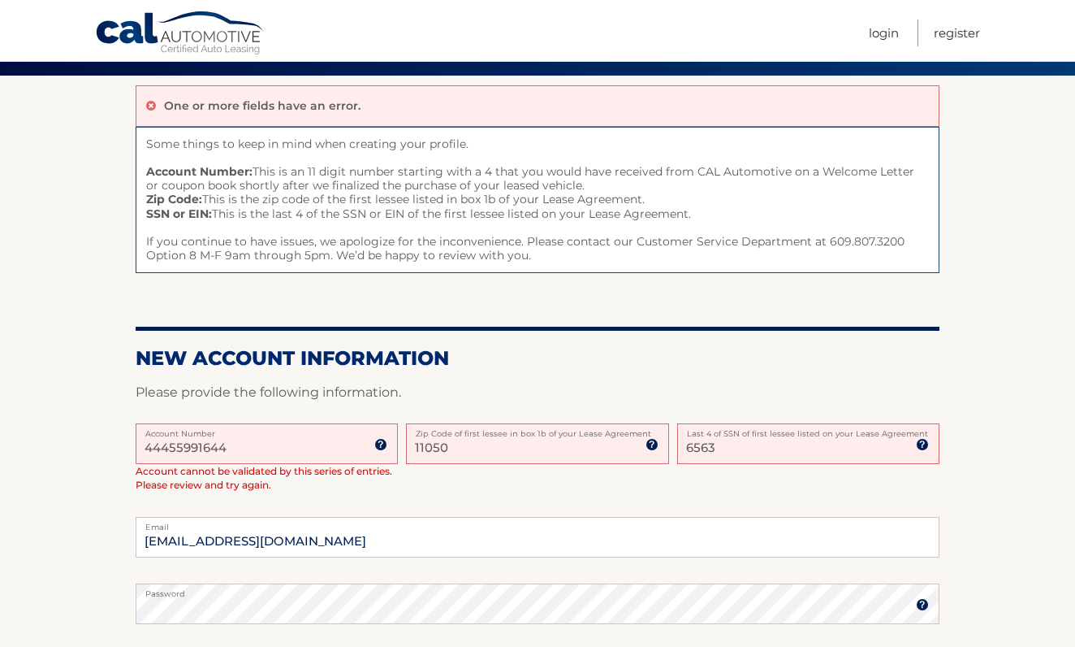
click at [244, 440] on input "44455991644" at bounding box center [267, 443] width 262 height 41
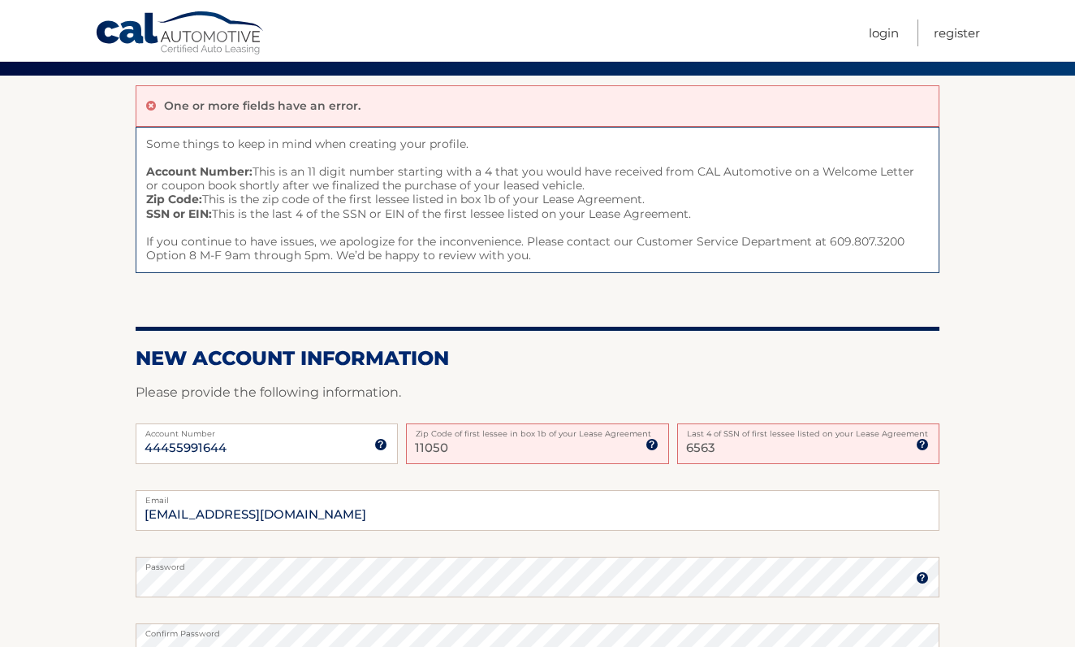
click at [70, 480] on section "One or more fields have an error. Some things to keep in mind when creating you…" at bounding box center [537, 492] width 1075 height 832
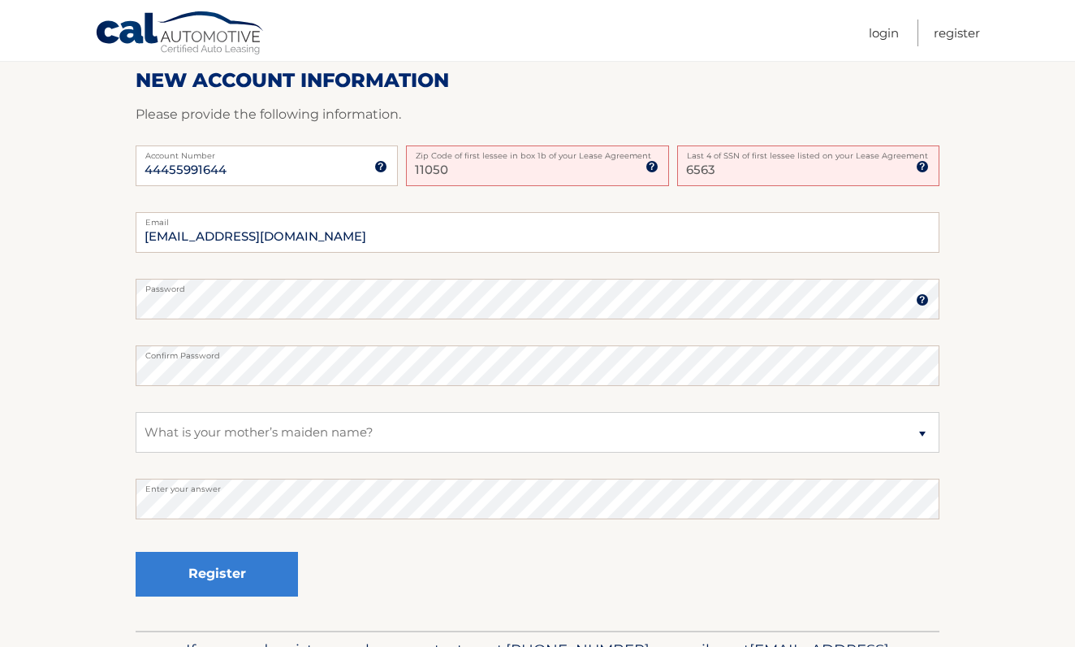
scroll to position [505, 0]
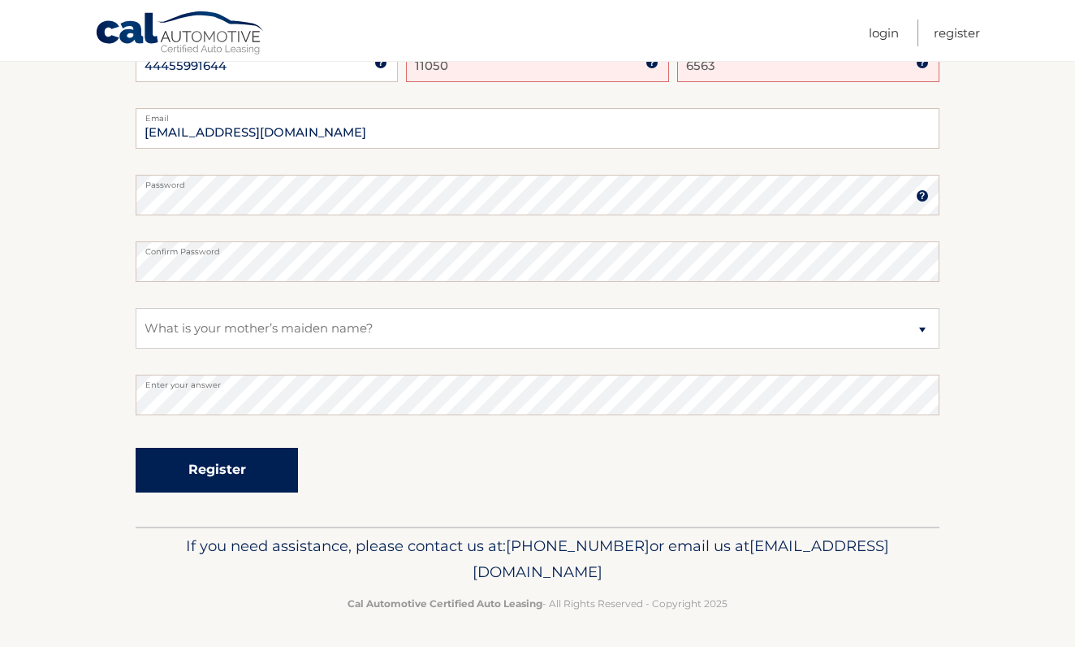
click at [239, 464] on button "Register" at bounding box center [217, 470] width 162 height 45
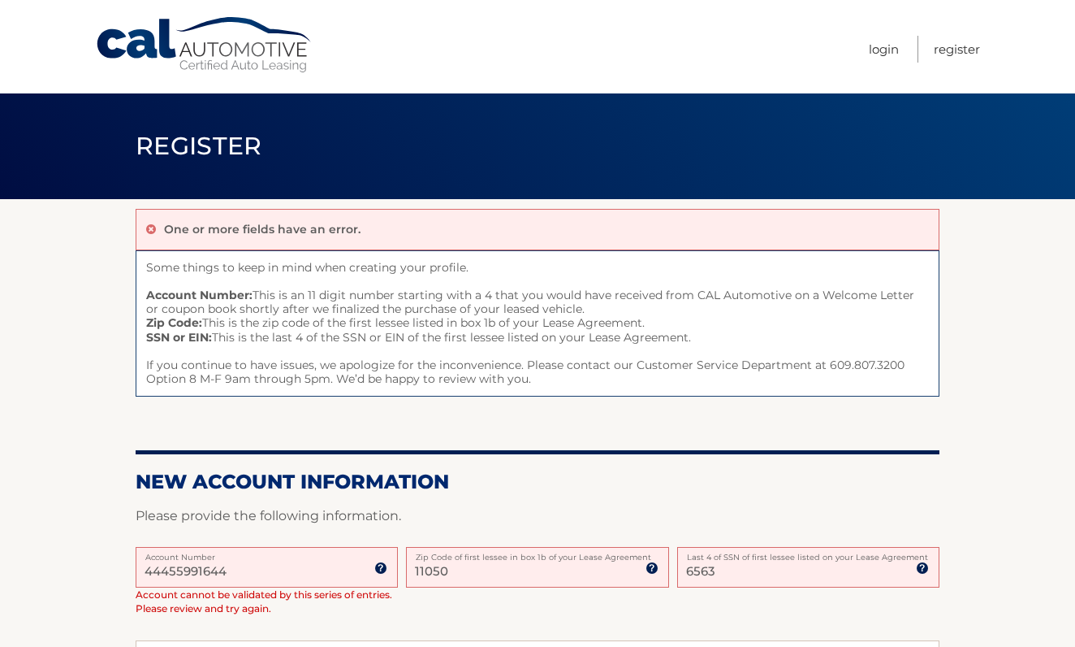
click at [58, 410] on section "One or more fields have an error. Some things to keep in mind when creating you…" at bounding box center [537, 628] width 1075 height 859
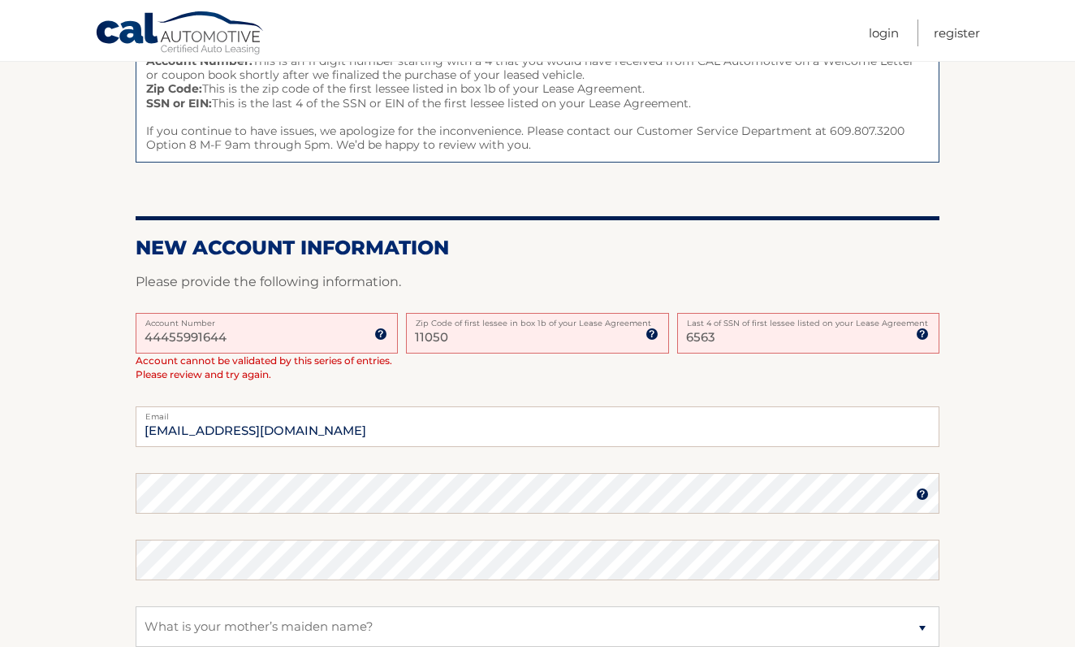
scroll to position [236, 0]
